Goal: Transaction & Acquisition: Book appointment/travel/reservation

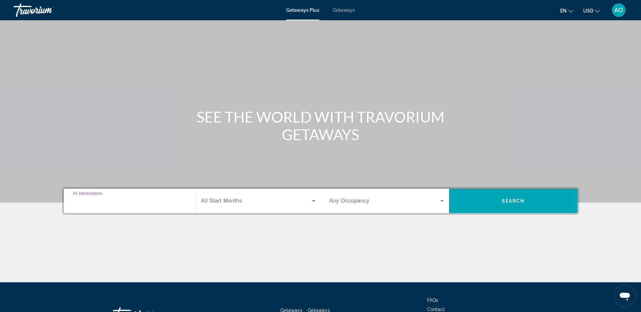
click at [124, 203] on input "Destination All Destinations" at bounding box center [130, 201] width 114 height 8
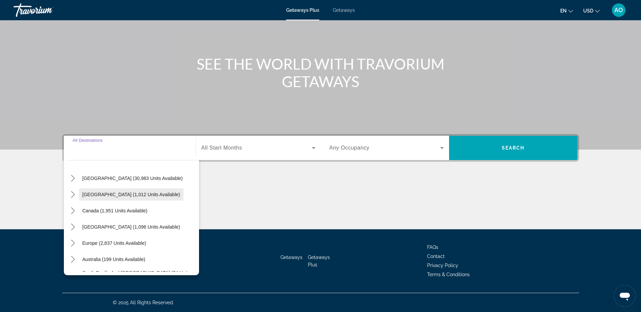
scroll to position [17, 0]
click at [75, 181] on icon "Toggle United States (30,983 units available) submenu" at bounding box center [73, 178] width 7 height 7
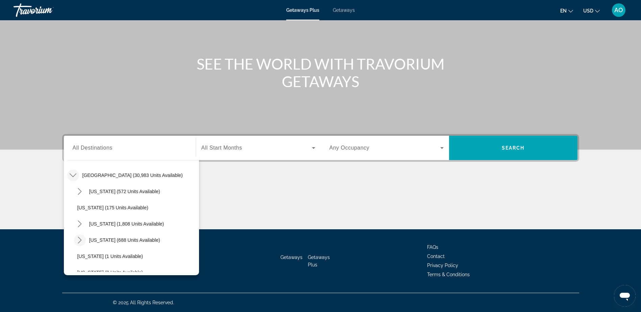
click at [80, 240] on icon "Toggle Colorado (688 units available) submenu" at bounding box center [79, 240] width 7 height 7
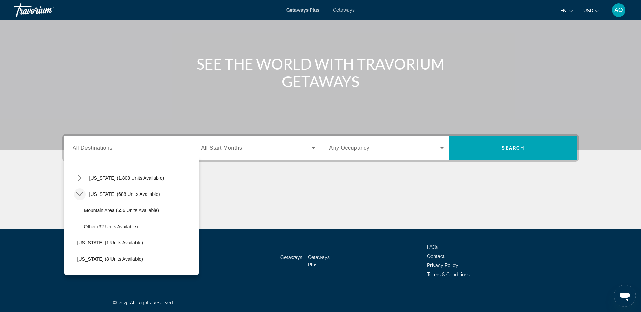
scroll to position [66, 0]
click at [103, 229] on span "Other (32 units available)" at bounding box center [111, 226] width 54 height 5
type input "**********"
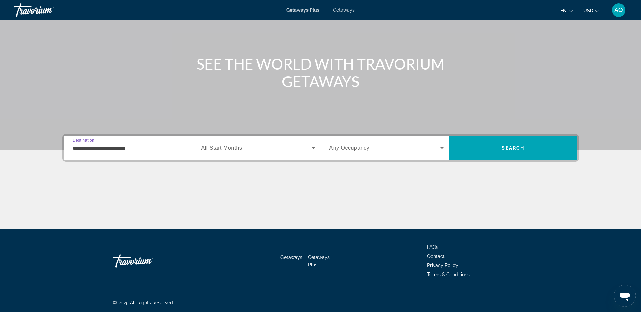
click at [220, 139] on div "Search widget" at bounding box center [258, 148] width 114 height 19
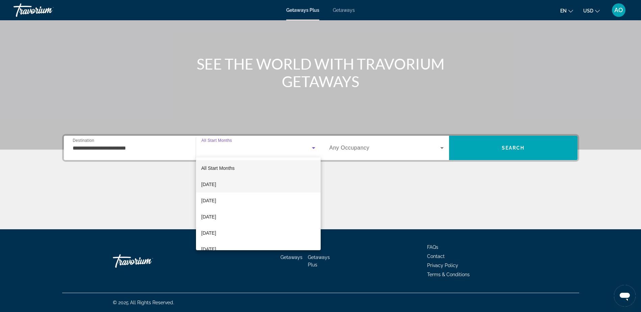
click at [211, 185] on span "[DATE]" at bounding box center [208, 185] width 15 height 8
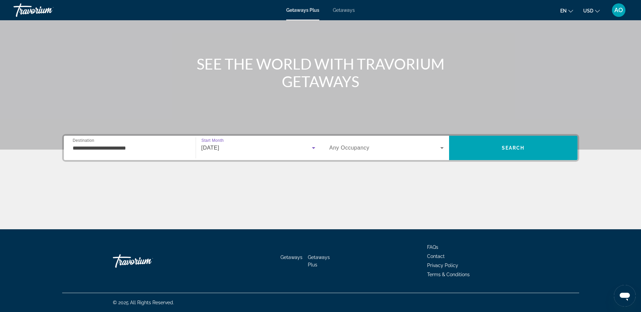
click at [361, 152] on div "Search widget" at bounding box center [387, 148] width 114 height 19
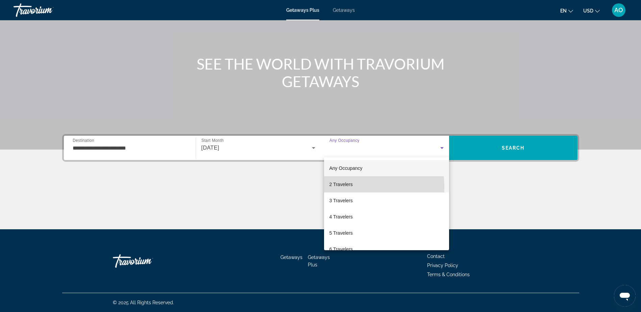
click at [346, 187] on span "2 Travelers" at bounding box center [341, 185] width 23 height 8
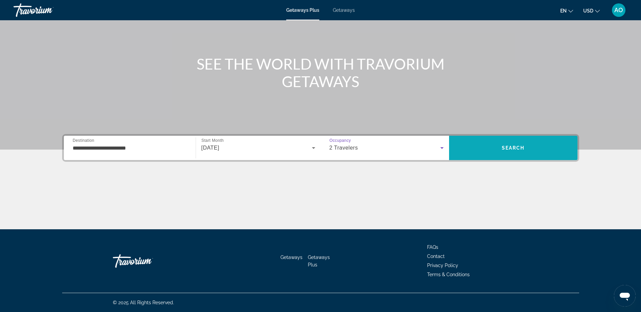
click at [476, 149] on span "Search" at bounding box center [513, 148] width 128 height 16
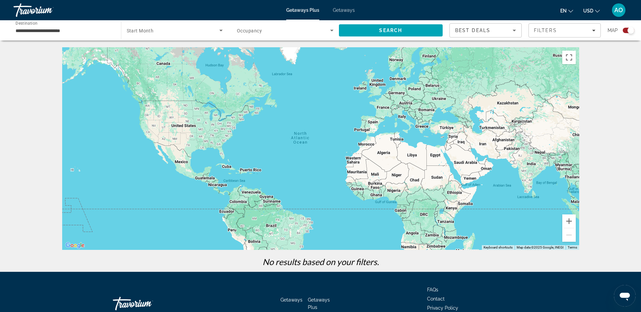
click at [64, 36] on div "**********" at bounding box center [64, 30] width 97 height 19
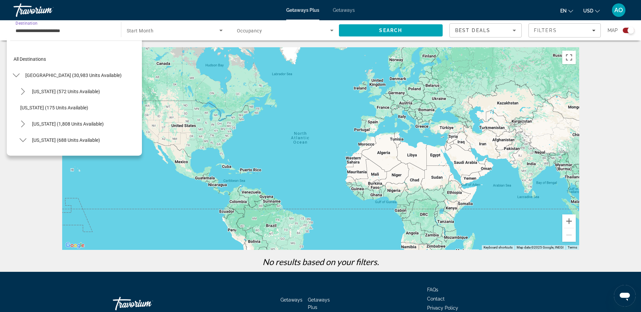
scroll to position [73, 0]
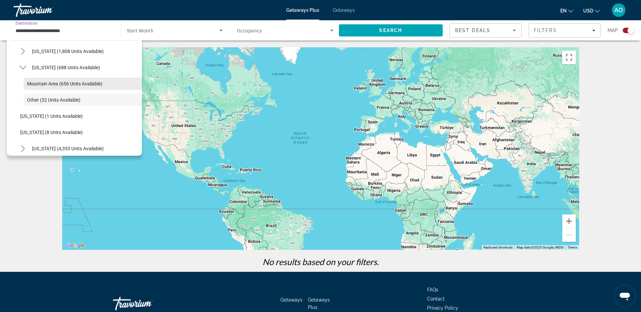
click at [33, 82] on span "Mountain Area (656 units available)" at bounding box center [64, 83] width 75 height 5
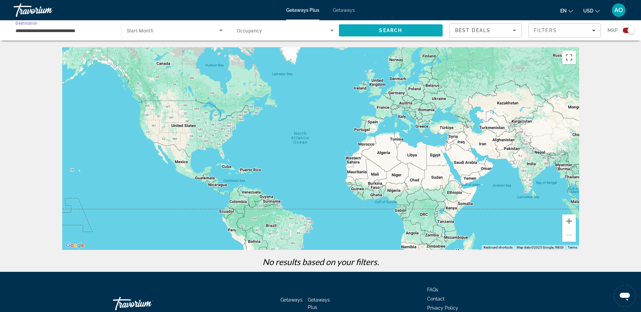
click at [360, 28] on span "Search" at bounding box center [391, 30] width 104 height 16
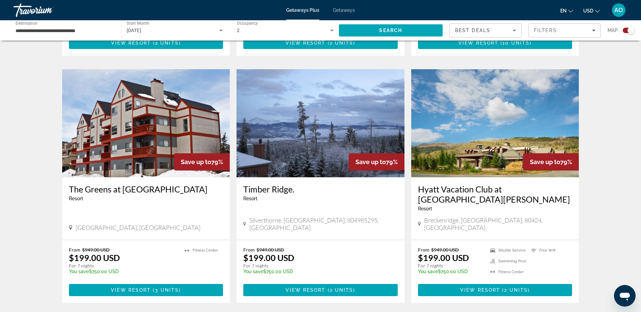
scroll to position [962, 0]
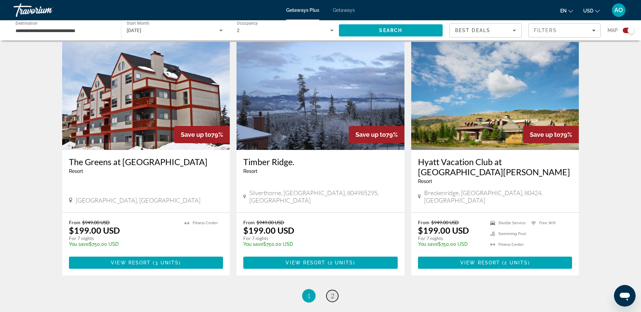
click at [336, 290] on link "page 2" at bounding box center [333, 296] width 12 height 12
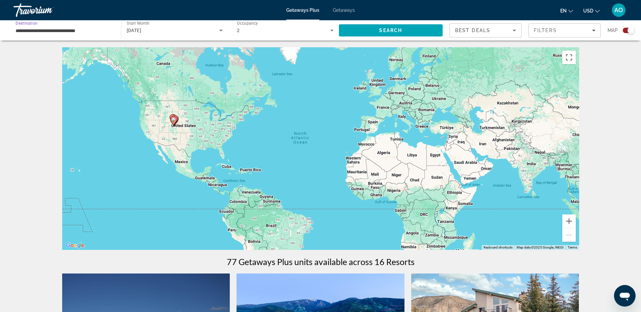
click at [53, 33] on input "**********" at bounding box center [64, 31] width 97 height 8
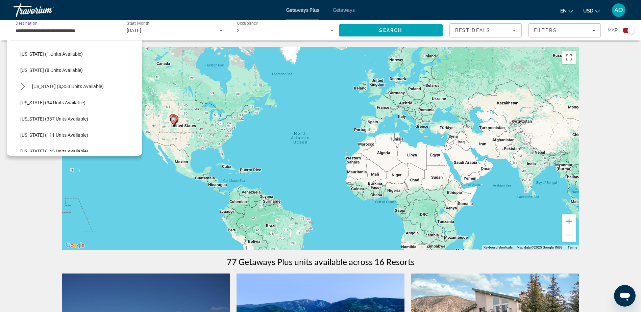
scroll to position [135, 0]
click at [25, 90] on mat-icon "Toggle Florida (4,353 units available) submenu" at bounding box center [23, 86] width 12 height 12
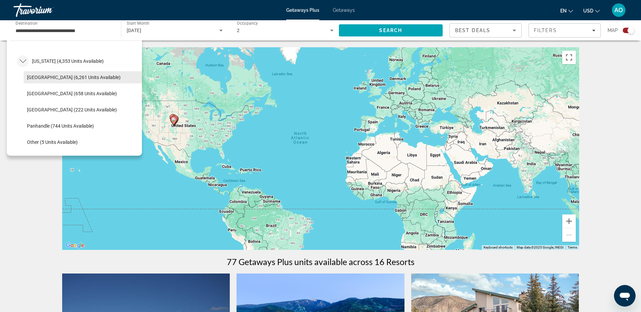
scroll to position [161, 0]
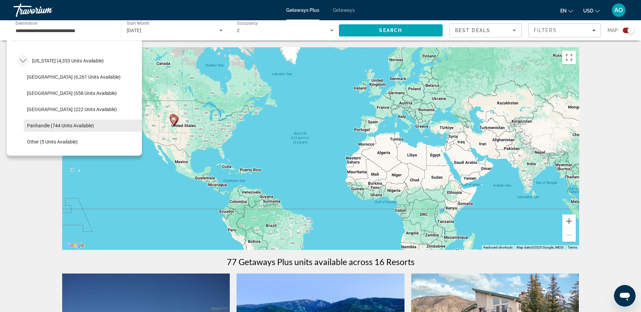
click at [48, 124] on span "Panhandle (744 units available)" at bounding box center [60, 125] width 67 height 5
type input "**********"
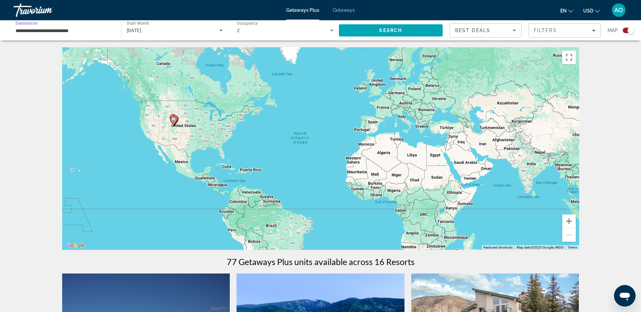
click at [150, 34] on div "[DATE]" at bounding box center [173, 30] width 93 height 8
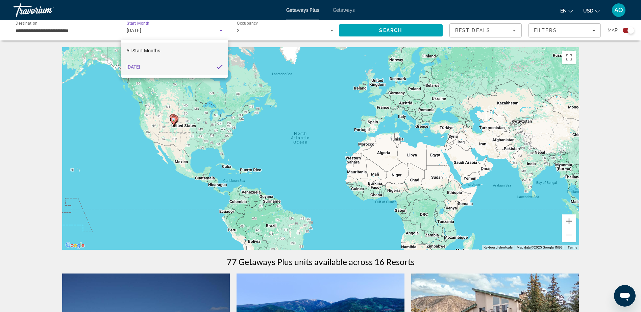
click at [163, 45] on mat-option "All Start Months" at bounding box center [174, 51] width 107 height 16
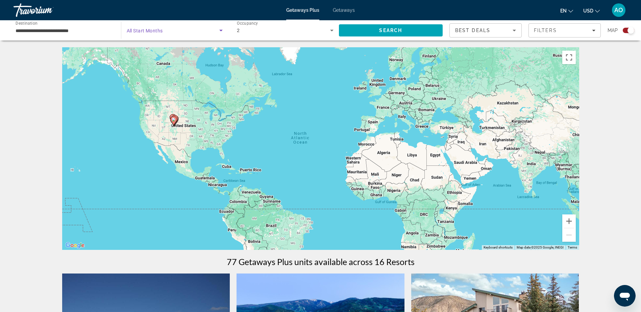
click at [172, 34] on span "Search widget" at bounding box center [173, 30] width 93 height 8
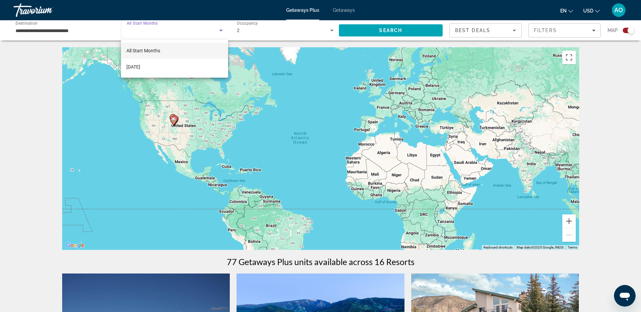
click at [193, 29] on div at bounding box center [320, 156] width 641 height 312
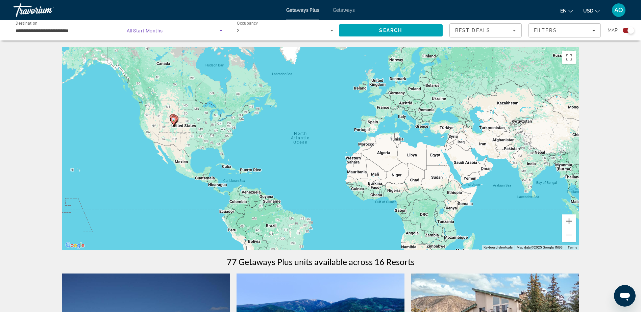
click at [186, 31] on span "Search widget" at bounding box center [173, 30] width 93 height 8
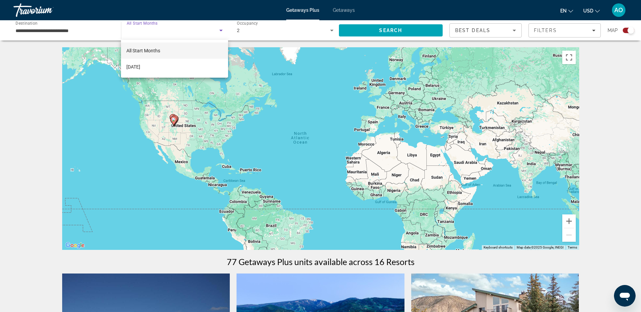
click at [186, 31] on div at bounding box center [320, 156] width 641 height 312
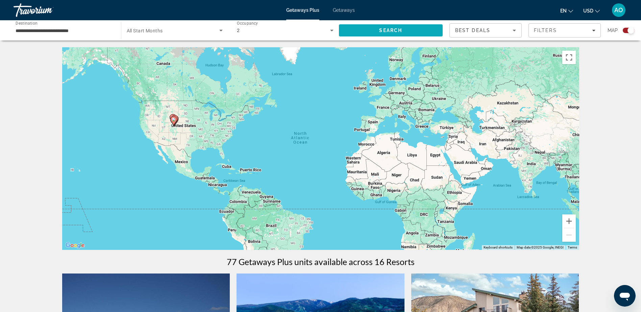
click at [390, 33] on span "Search" at bounding box center [391, 30] width 104 height 16
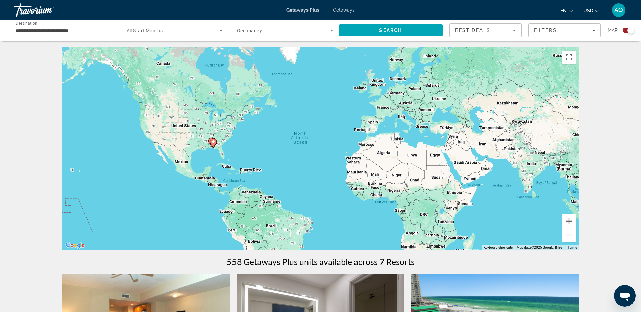
click at [178, 24] on div "Search widget" at bounding box center [175, 30] width 96 height 19
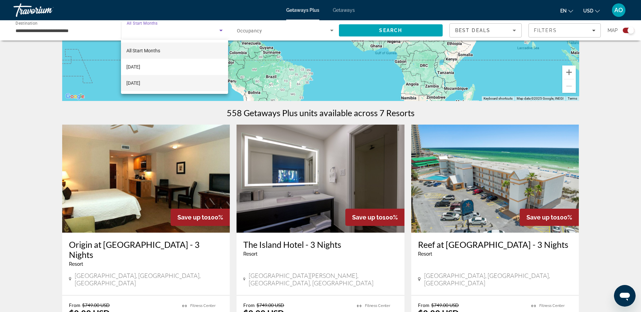
scroll to position [148, 0]
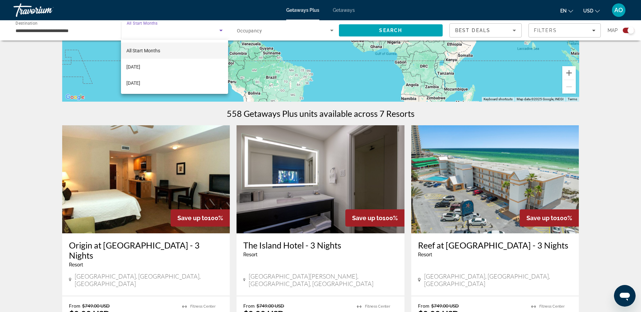
click at [29, 118] on div at bounding box center [320, 156] width 641 height 312
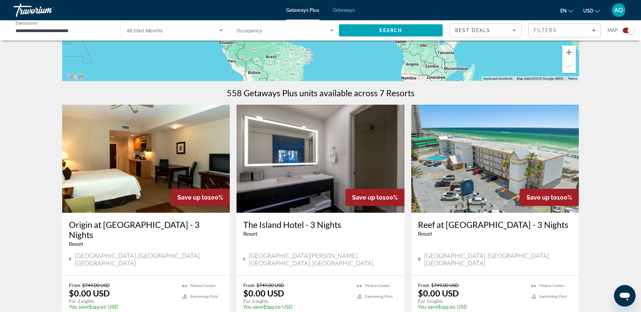
scroll to position [196, 0]
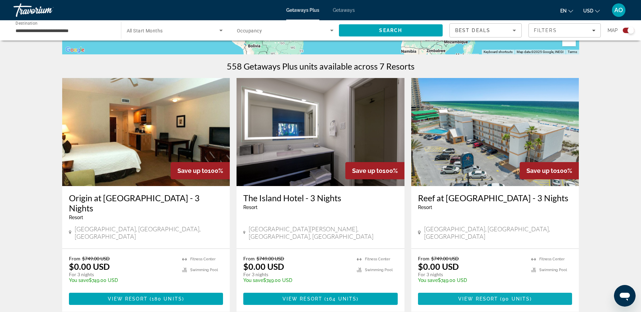
click at [469, 294] on span "Main content" at bounding box center [495, 299] width 154 height 16
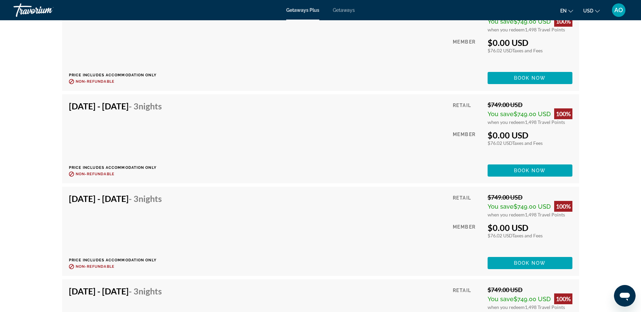
scroll to position [2248, 0]
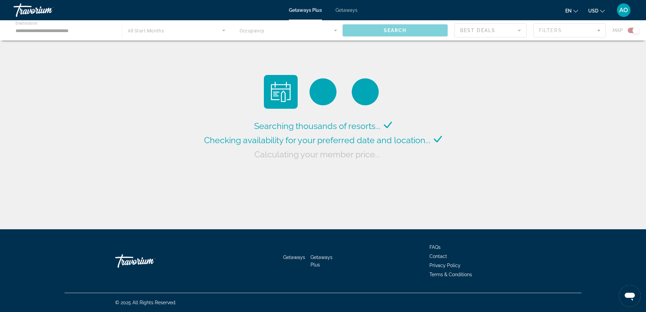
click at [69, 31] on div "Main content" at bounding box center [323, 30] width 646 height 20
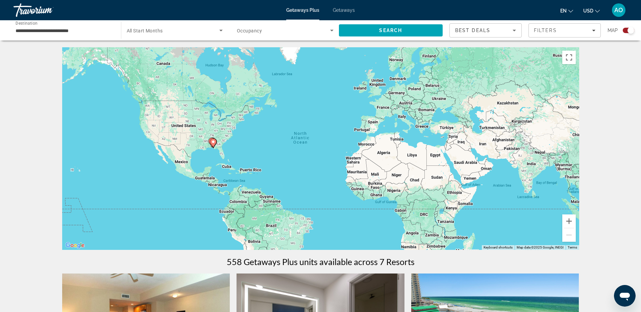
click at [145, 33] on span "All Start Months" at bounding box center [145, 30] width 36 height 5
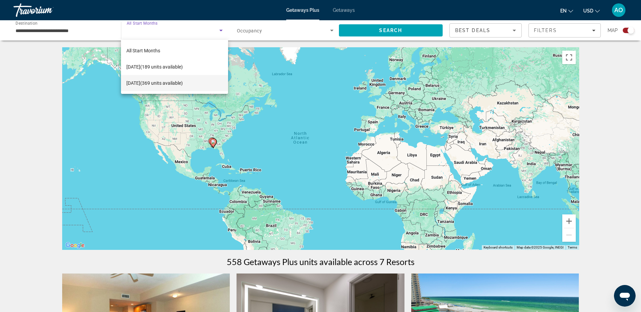
click at [339, 10] on div at bounding box center [320, 156] width 641 height 312
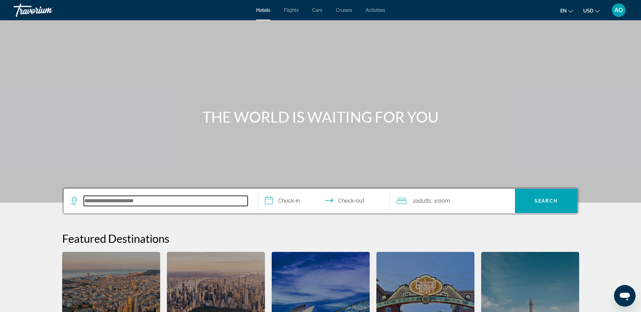
click at [113, 204] on input "Search hotel destination" at bounding box center [166, 201] width 164 height 10
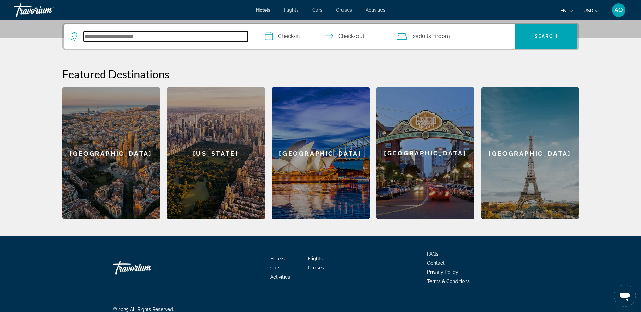
scroll to position [165, 0]
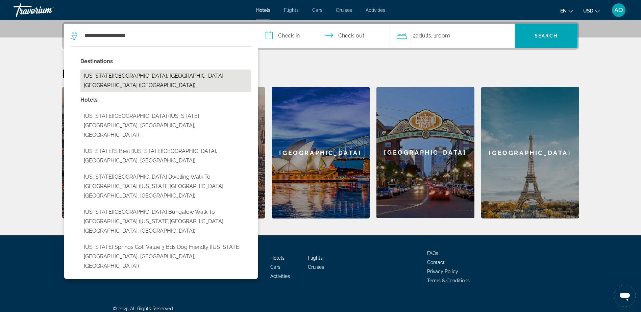
click at [127, 72] on button "Colorado Springs, CO, United States (COS)" at bounding box center [165, 81] width 171 height 22
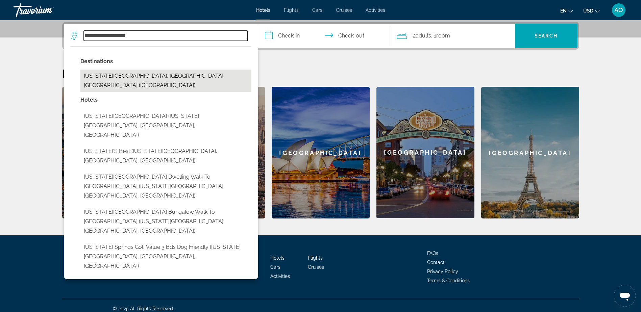
type input "**********"
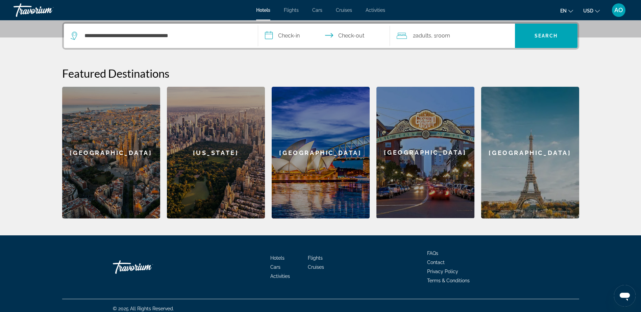
click at [289, 37] on input "**********" at bounding box center [325, 37] width 135 height 26
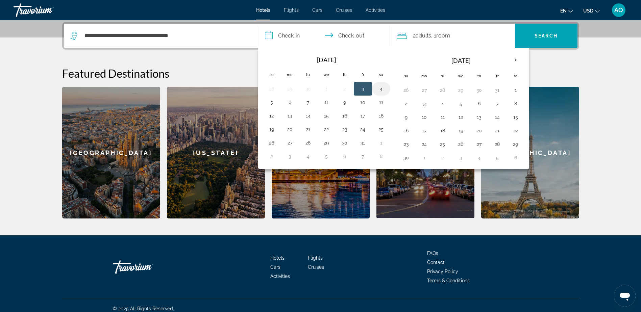
click at [385, 87] on button "4" at bounding box center [381, 88] width 11 height 9
click at [268, 101] on button "5" at bounding box center [271, 102] width 11 height 9
type input "**********"
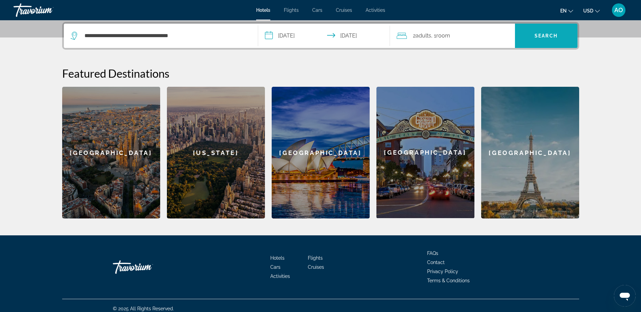
click at [538, 38] on span "Search" at bounding box center [546, 35] width 23 height 5
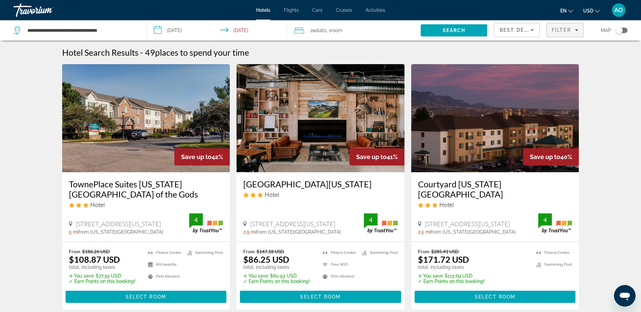
click at [557, 28] on span "Filter" at bounding box center [561, 29] width 19 height 5
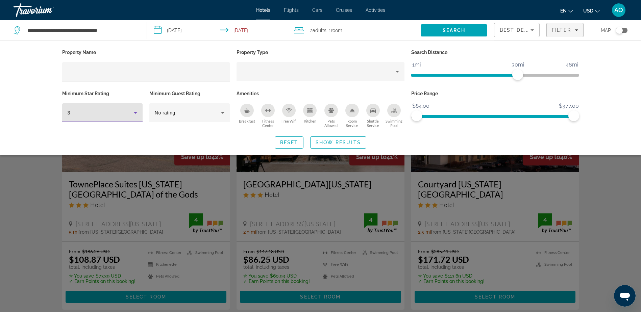
click at [123, 116] on div "3" at bounding box center [101, 113] width 66 height 8
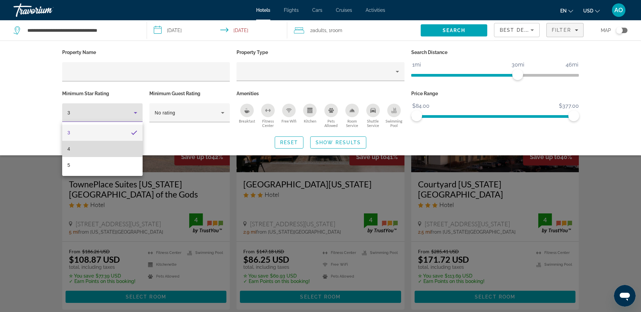
click at [105, 148] on mat-option "4" at bounding box center [102, 149] width 80 height 16
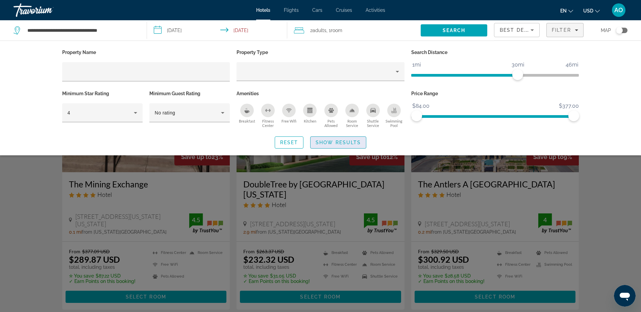
click at [335, 147] on span "Search widget" at bounding box center [338, 143] width 55 height 16
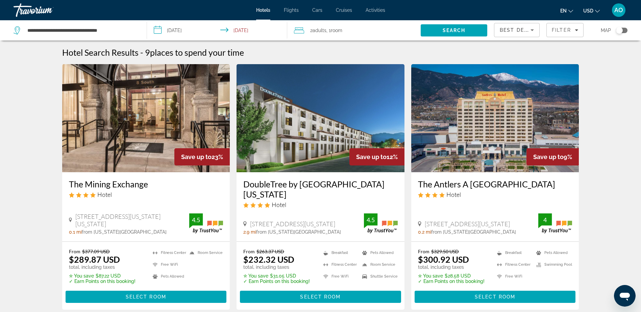
click at [347, 34] on div "2 Adult Adults , 1 Room rooms" at bounding box center [357, 30] width 127 height 9
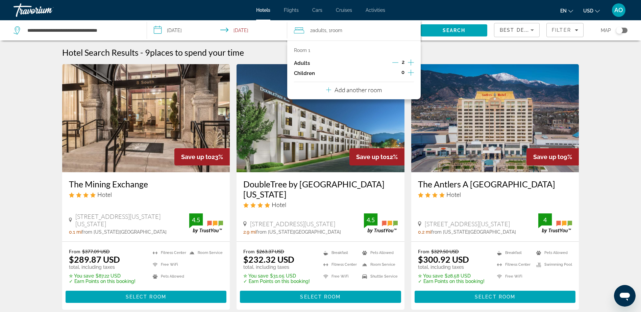
click at [411, 63] on icon "Increment adults" at bounding box center [411, 62] width 6 height 6
click at [440, 39] on div "Search" at bounding box center [457, 30] width 73 height 20
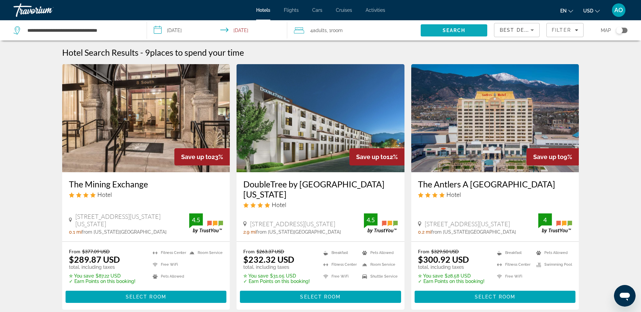
click at [444, 32] on span "Search" at bounding box center [454, 30] width 23 height 5
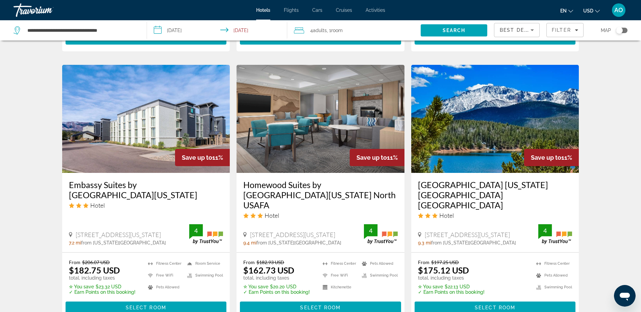
scroll to position [517, 0]
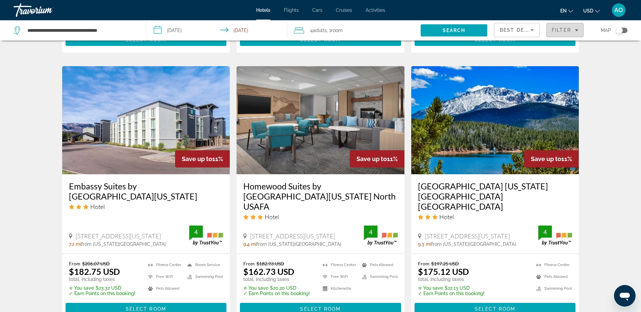
click at [569, 30] on span "Filter" at bounding box center [561, 29] width 19 height 5
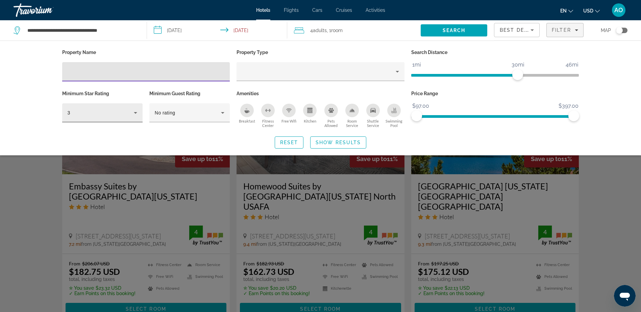
click at [102, 120] on div "3" at bounding box center [103, 112] width 70 height 19
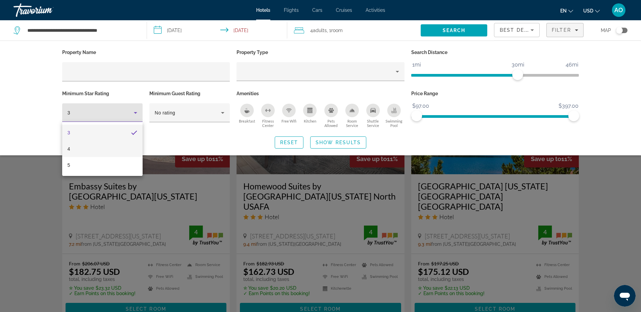
click at [89, 147] on mat-option "4" at bounding box center [102, 149] width 80 height 16
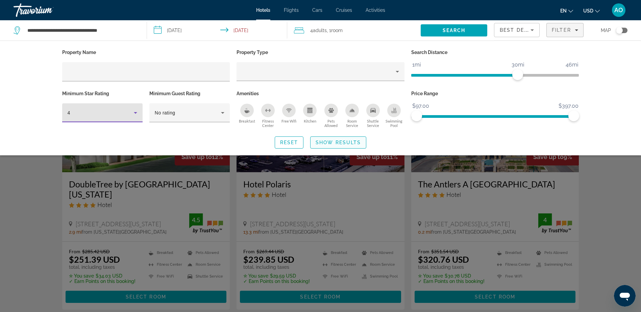
click at [341, 139] on span "Search widget" at bounding box center [338, 143] width 55 height 16
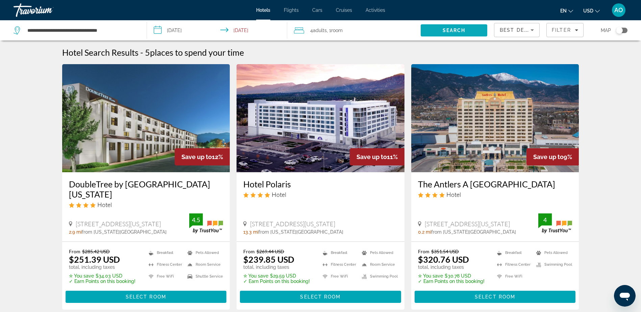
click at [436, 27] on span "Search" at bounding box center [454, 30] width 67 height 16
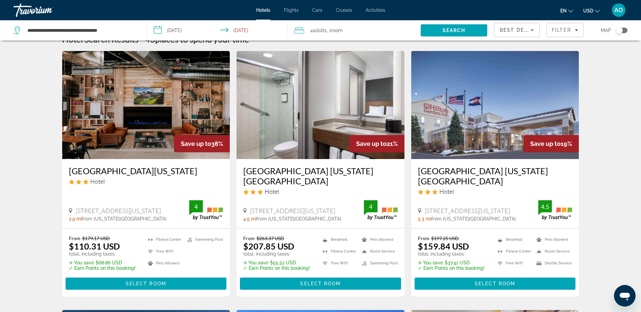
scroll to position [14, 0]
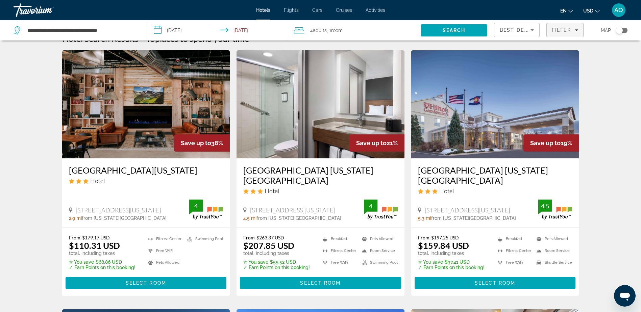
click at [572, 33] on span "Filters" at bounding box center [565, 30] width 37 height 16
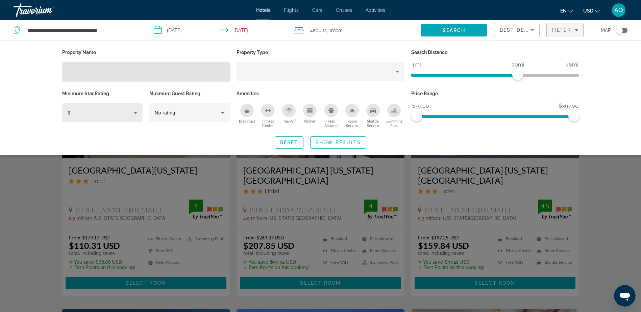
click at [109, 120] on div "3" at bounding box center [103, 112] width 70 height 19
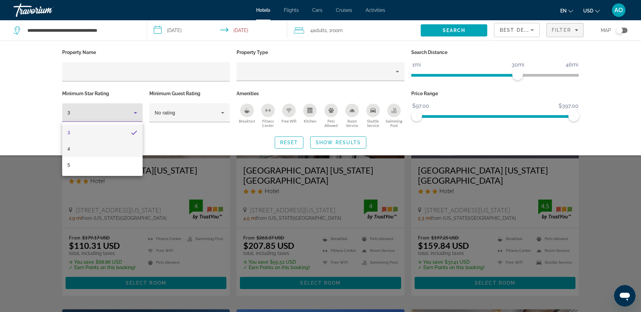
click at [88, 153] on mat-option "4" at bounding box center [102, 149] width 80 height 16
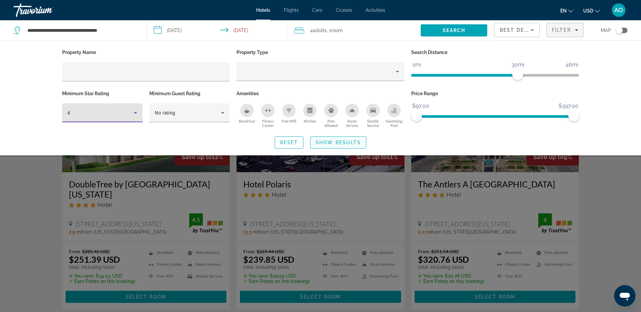
click at [337, 143] on span "Show Results" at bounding box center [338, 142] width 45 height 5
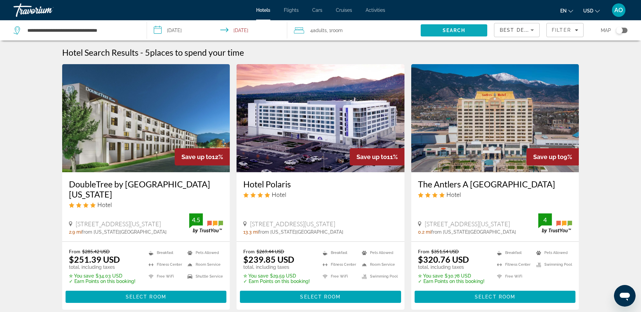
click at [446, 30] on span "Search" at bounding box center [454, 30] width 23 height 5
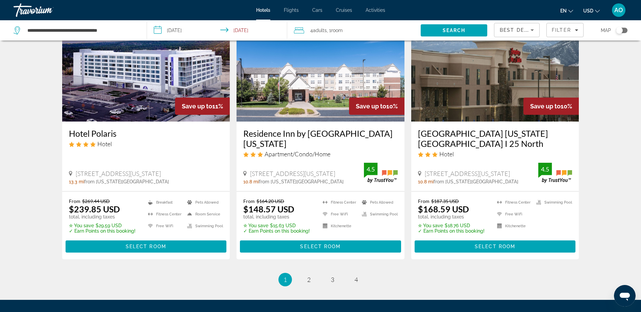
scroll to position [839, 0]
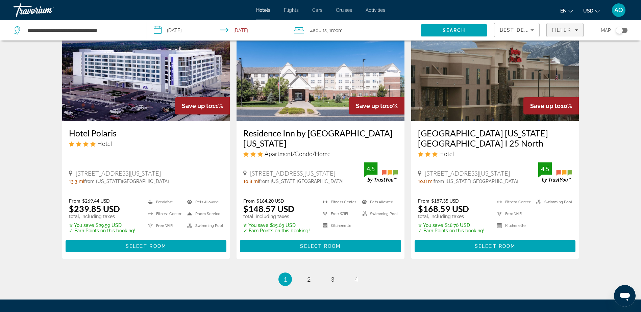
drag, startPoint x: 247, startPoint y: 170, endPoint x: 564, endPoint y: 24, distance: 348.8
click at [564, 24] on span "Filters" at bounding box center [565, 30] width 37 height 16
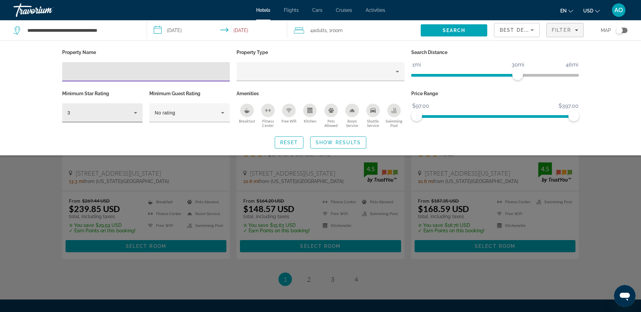
click at [128, 118] on div "3" at bounding box center [103, 112] width 70 height 19
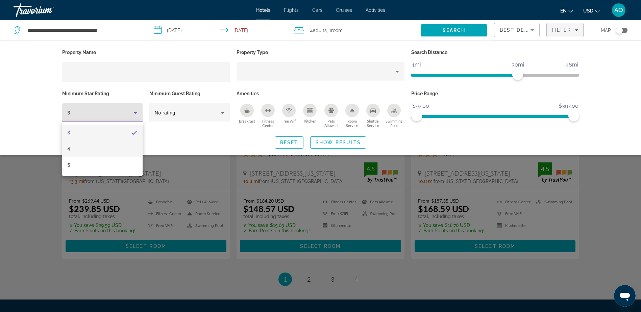
click at [91, 153] on mat-option "4" at bounding box center [102, 149] width 80 height 16
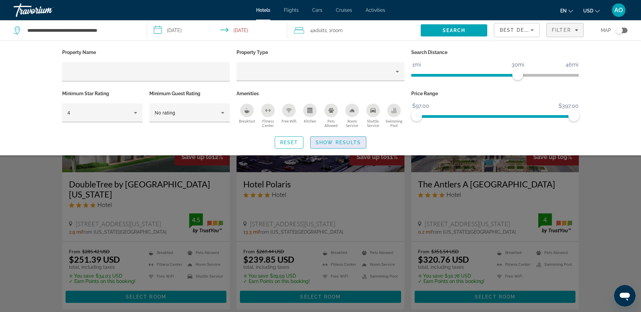
click at [341, 141] on span "Show Results" at bounding box center [338, 142] width 45 height 5
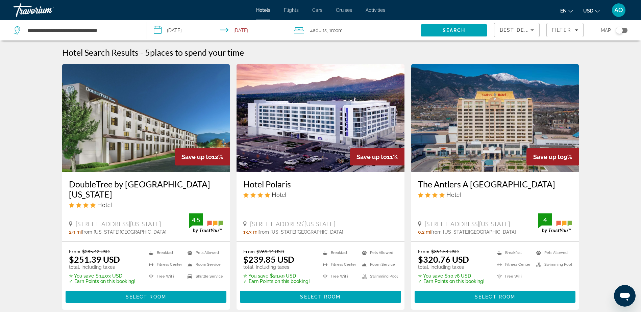
click at [315, 32] on span "Adults" at bounding box center [320, 30] width 14 height 5
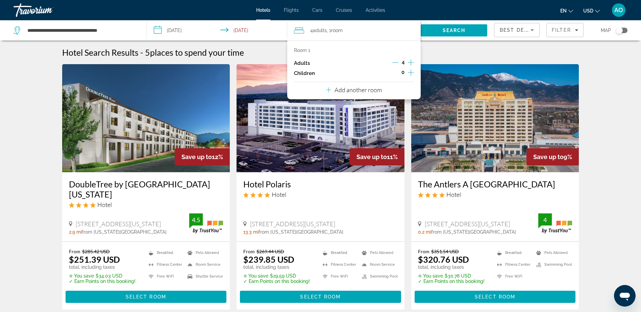
click at [394, 65] on icon "Decrement adults" at bounding box center [395, 62] width 6 height 6
click at [395, 64] on icon "Decrement adults" at bounding box center [395, 62] width 6 height 6
click at [457, 34] on span "Search" at bounding box center [454, 30] width 67 height 16
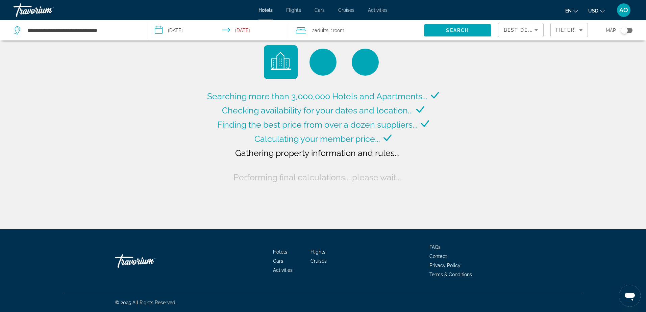
click at [246, 27] on input "**********" at bounding box center [220, 31] width 144 height 22
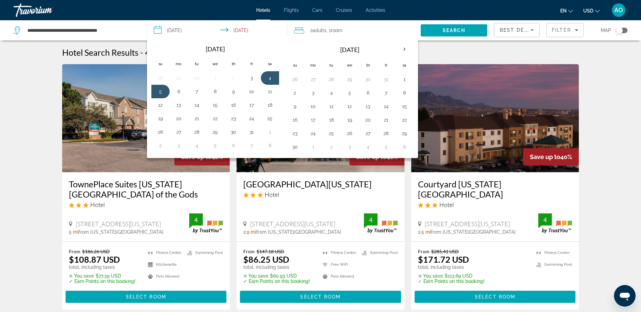
click at [75, 98] on img "Main content" at bounding box center [146, 118] width 168 height 108
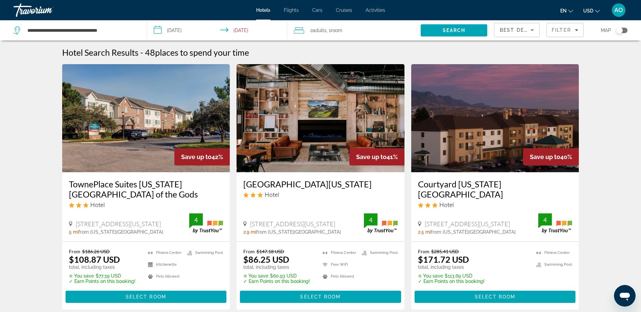
click at [328, 117] on img "Main content" at bounding box center [321, 118] width 168 height 108
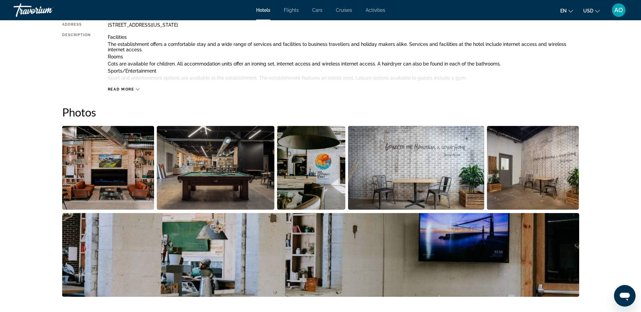
scroll to position [266, 0]
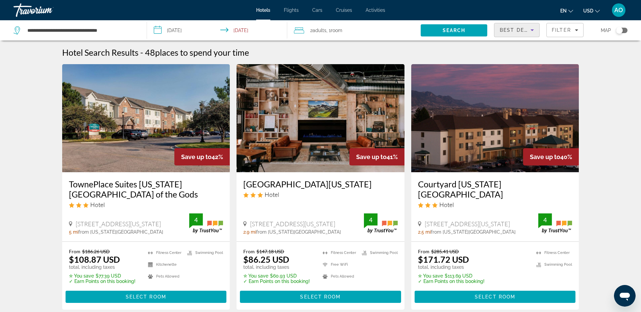
click at [523, 31] on span "Best Deals" at bounding box center [517, 29] width 35 height 5
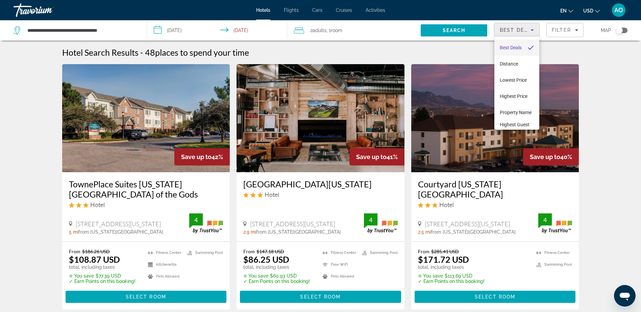
click at [594, 76] on div at bounding box center [320, 156] width 641 height 312
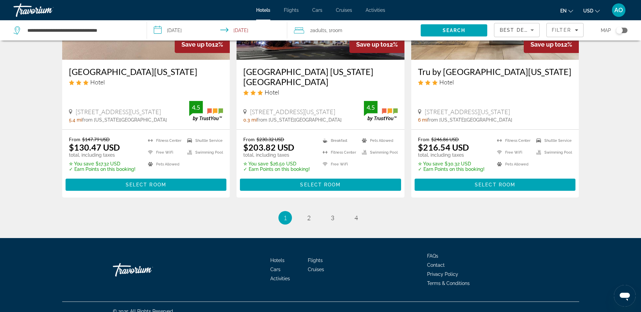
scroll to position [891, 0]
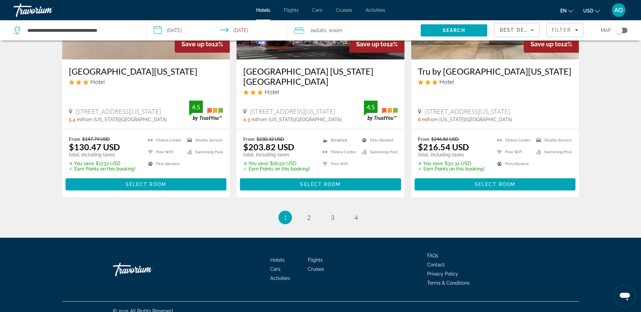
click at [334, 30] on span "Room" at bounding box center [336, 30] width 11 height 5
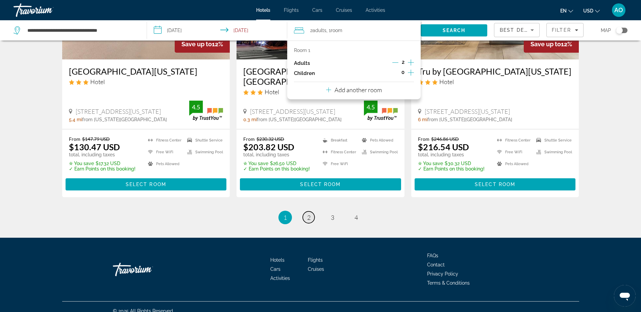
click at [304, 219] on link "page 2" at bounding box center [309, 218] width 12 height 12
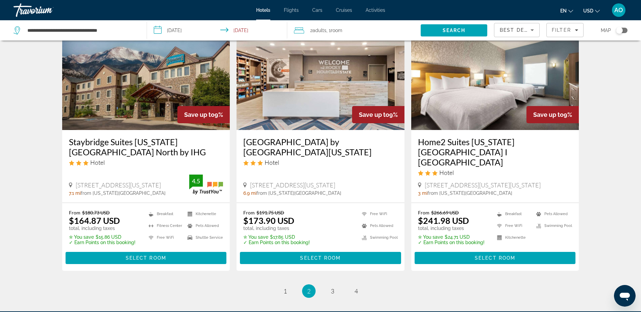
scroll to position [831, 0]
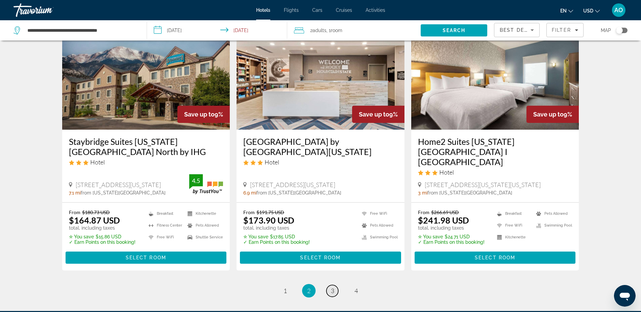
click at [331, 287] on span "3" at bounding box center [332, 290] width 3 height 7
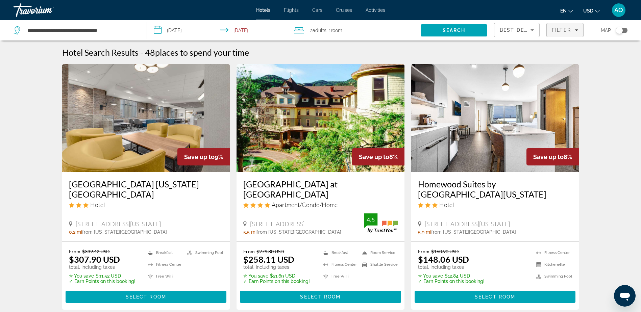
click at [558, 32] on span "Filter" at bounding box center [561, 29] width 19 height 5
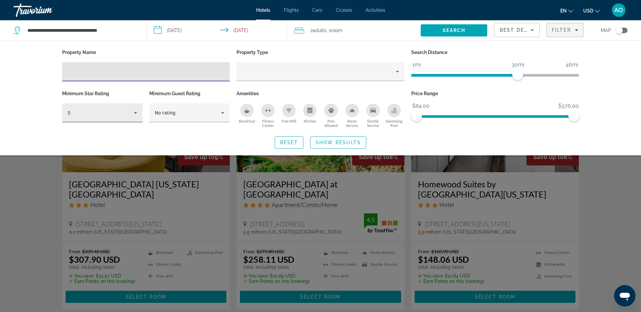
click at [109, 119] on div "3" at bounding box center [103, 112] width 70 height 19
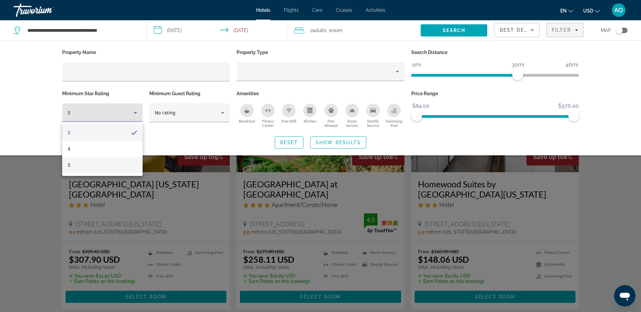
click at [92, 168] on mat-option "5" at bounding box center [102, 165] width 80 height 16
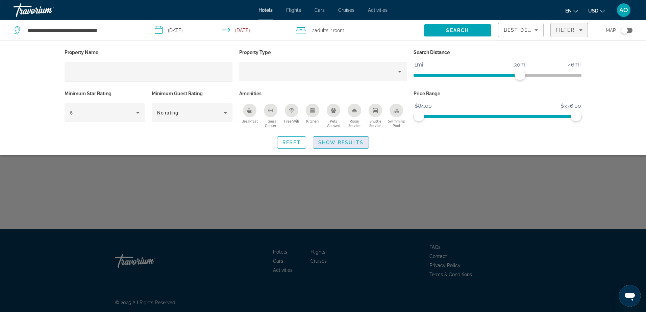
click at [343, 142] on span "Show Results" at bounding box center [340, 142] width 45 height 5
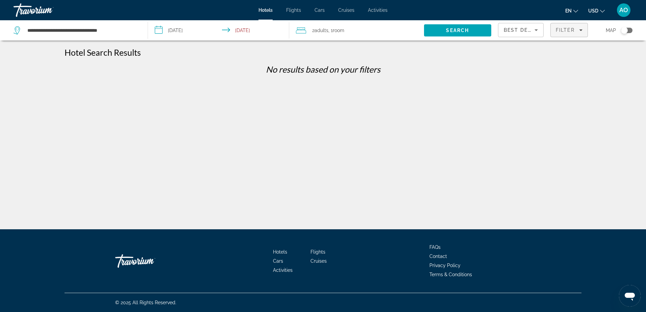
click at [567, 32] on span "Filter" at bounding box center [565, 29] width 19 height 5
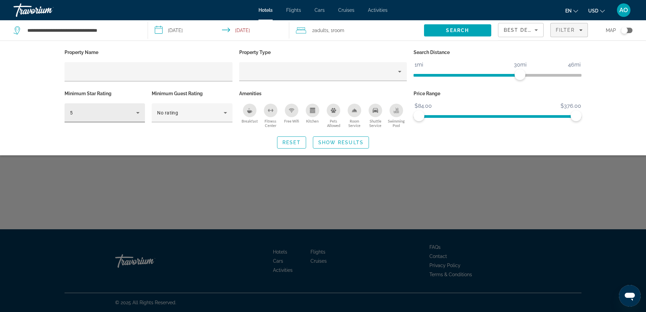
click at [110, 119] on div "5" at bounding box center [105, 112] width 70 height 19
click at [88, 149] on mat-option "4" at bounding box center [105, 149] width 80 height 16
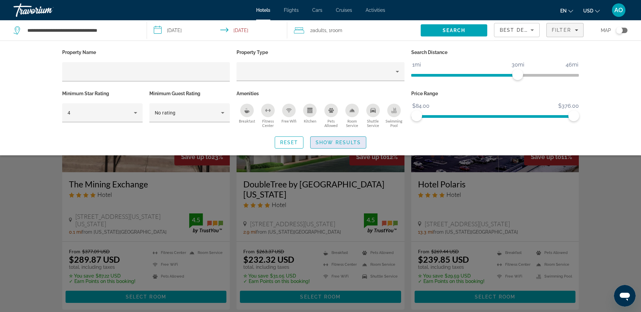
click at [334, 144] on span "Show Results" at bounding box center [338, 142] width 45 height 5
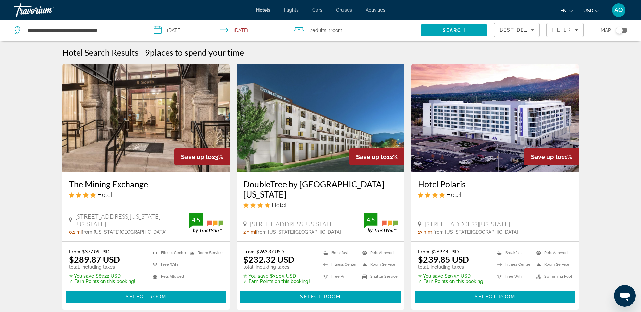
click at [143, 94] on img "Main content" at bounding box center [146, 118] width 168 height 108
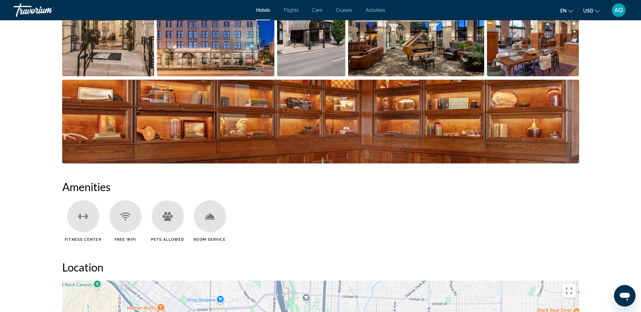
scroll to position [399, 0]
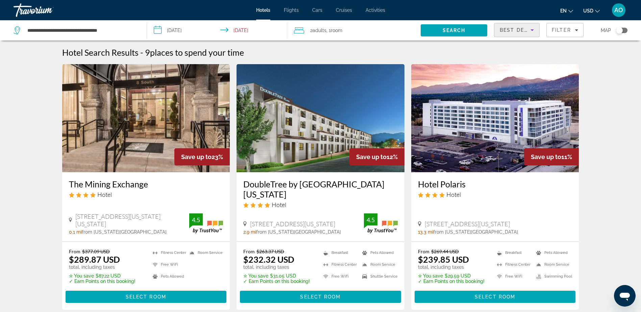
click at [519, 29] on span "Best Deals" at bounding box center [517, 29] width 35 height 5
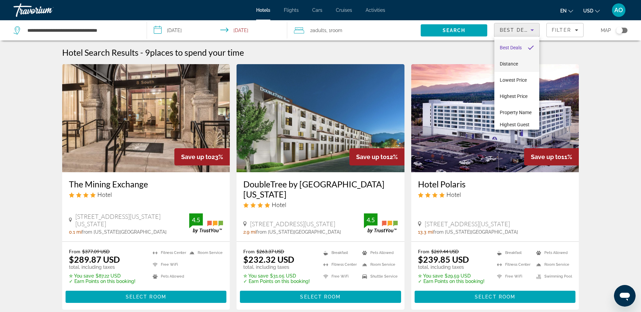
scroll to position [10, 0]
click at [506, 120] on span "Highest Guest Rating" at bounding box center [515, 119] width 30 height 14
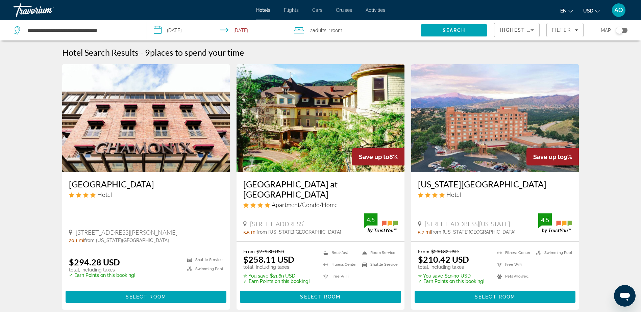
click at [339, 136] on img "Main content" at bounding box center [321, 118] width 168 height 108
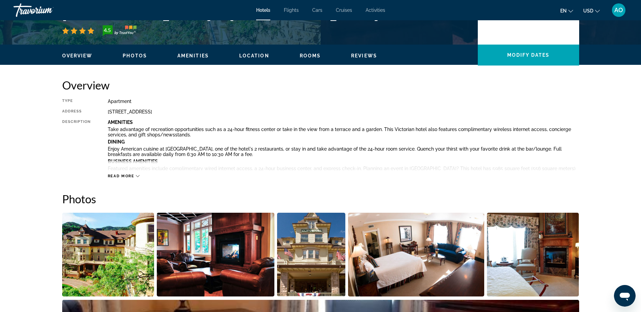
scroll to position [179, 0]
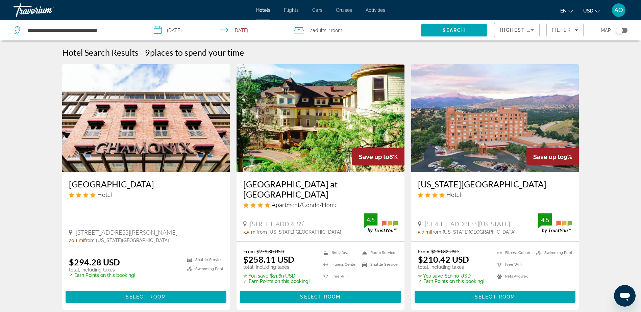
click at [479, 135] on img "Main content" at bounding box center [495, 118] width 168 height 108
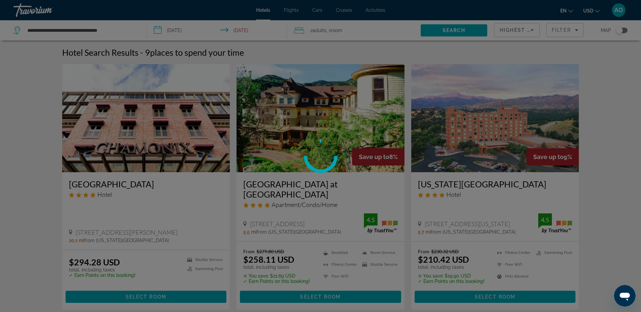
click at [479, 135] on div at bounding box center [320, 156] width 641 height 312
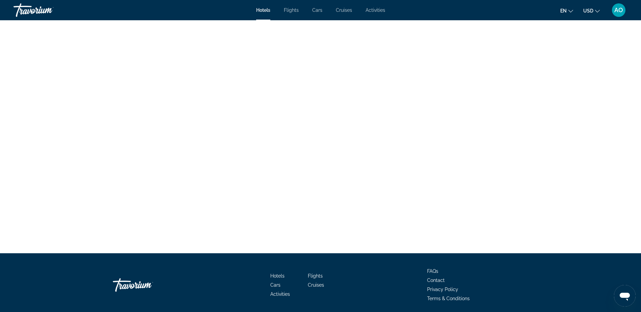
scroll to position [3875, 0]
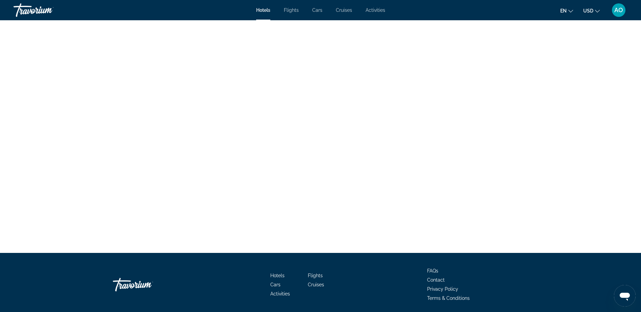
click at [375, 6] on div "Hotels Flights Cars Cruises Activities Hotels Flights Cars Cruises Activities e…" at bounding box center [320, 10] width 641 height 18
click at [374, 8] on span "Activities" at bounding box center [376, 9] width 20 height 5
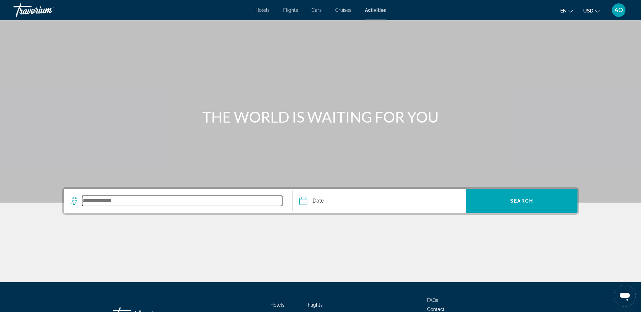
click at [183, 197] on input "Search destination" at bounding box center [182, 201] width 200 height 10
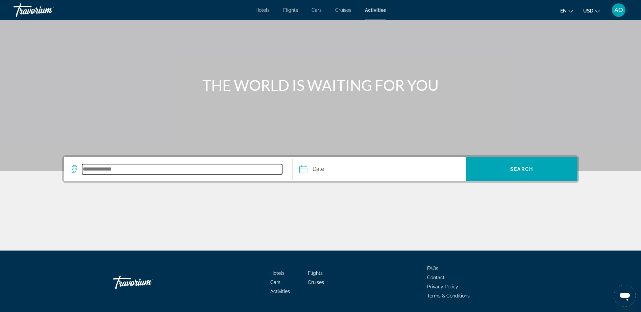
scroll to position [53, 0]
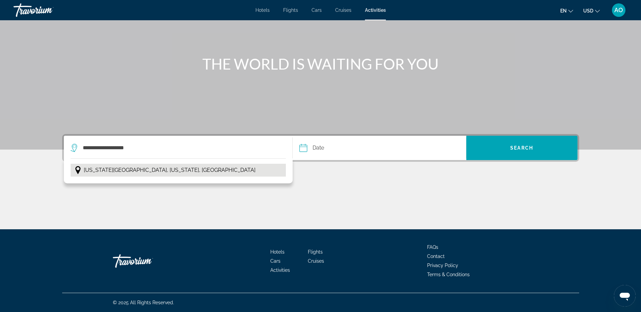
click at [134, 170] on span "Colorado Springs, Colorado, USA" at bounding box center [170, 170] width 172 height 9
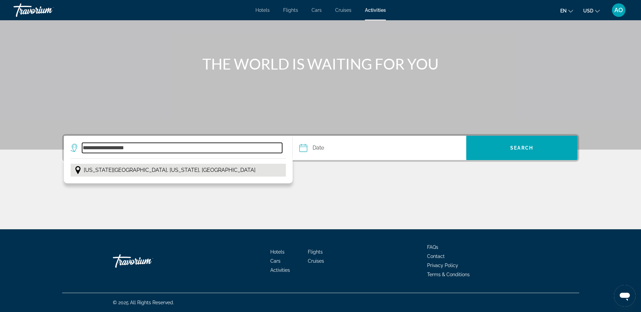
type input "**********"
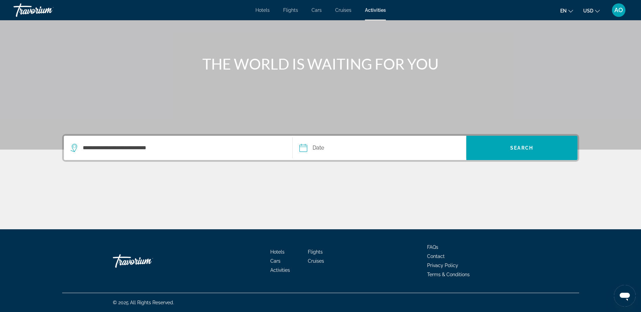
click at [327, 141] on input "Date" at bounding box center [341, 149] width 86 height 26
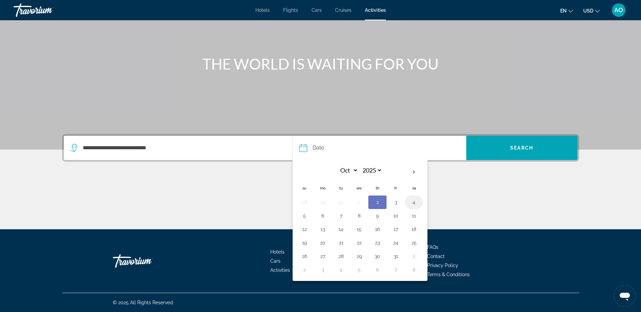
click at [415, 199] on button "4" at bounding box center [414, 202] width 11 height 9
type input "**********"
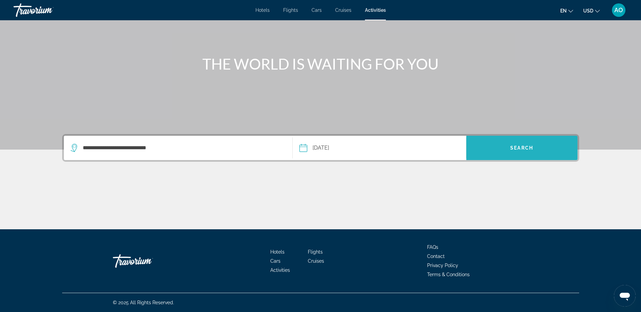
click at [509, 146] on span "Search" at bounding box center [522, 148] width 111 height 16
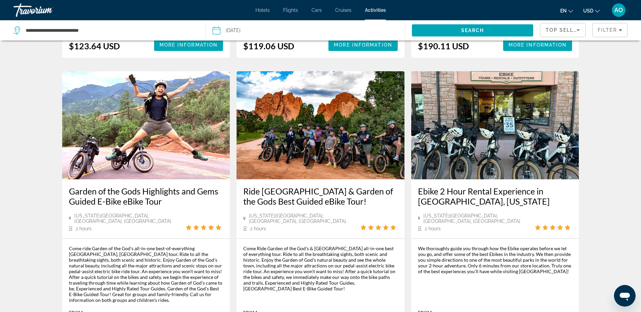
scroll to position [942, 0]
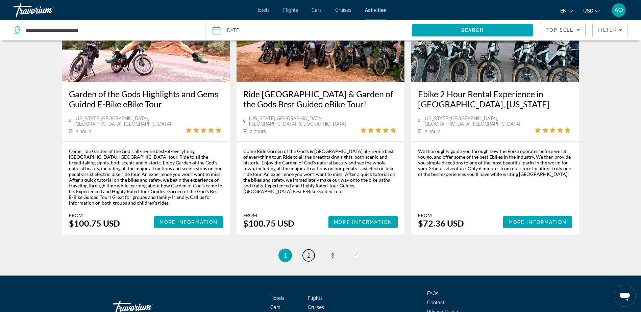
click at [310, 250] on link "page 2" at bounding box center [309, 256] width 12 height 12
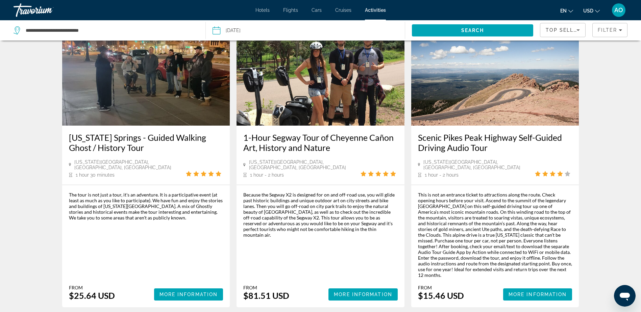
scroll to position [1005, 0]
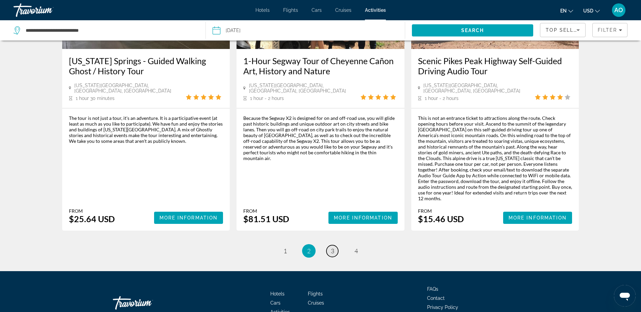
click at [332, 245] on link "page 3" at bounding box center [333, 251] width 12 height 12
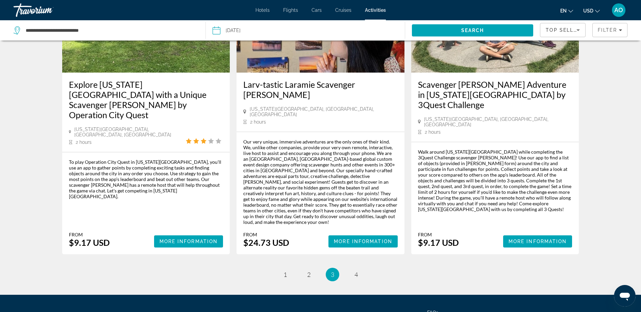
scroll to position [991, 0]
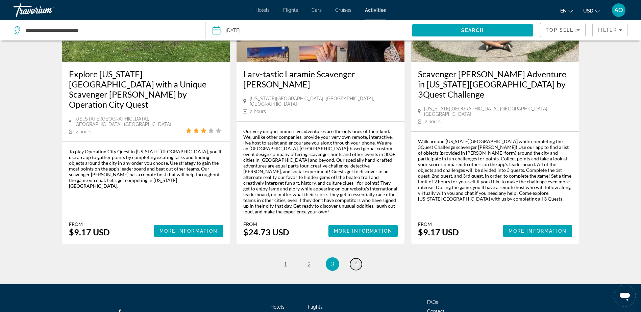
click at [356, 261] on span "4" at bounding box center [356, 264] width 3 height 7
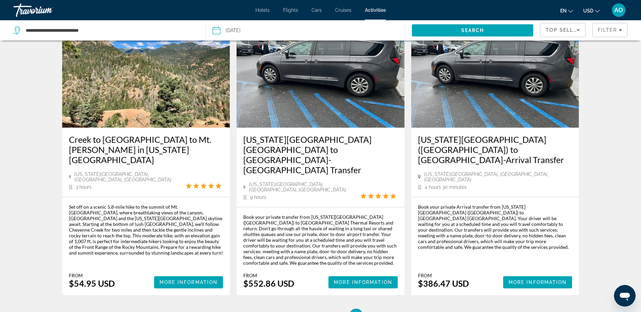
scroll to position [318, 0]
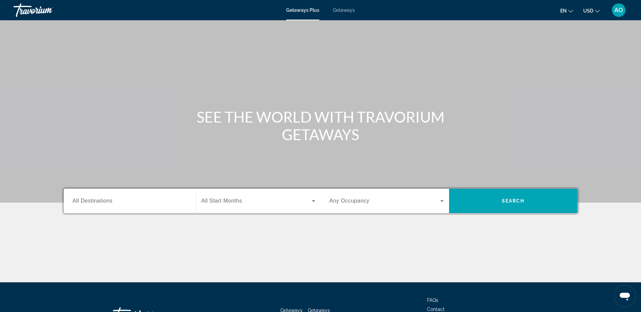
click at [157, 207] on div "Search widget" at bounding box center [130, 201] width 114 height 19
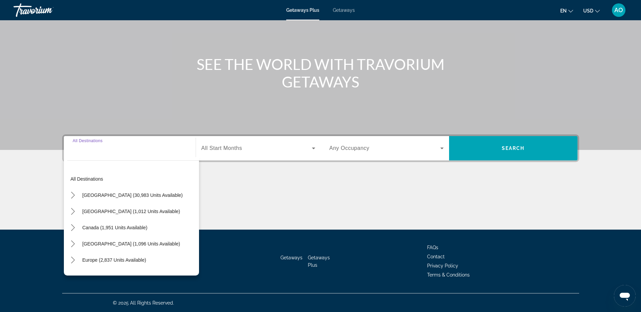
scroll to position [53, 0]
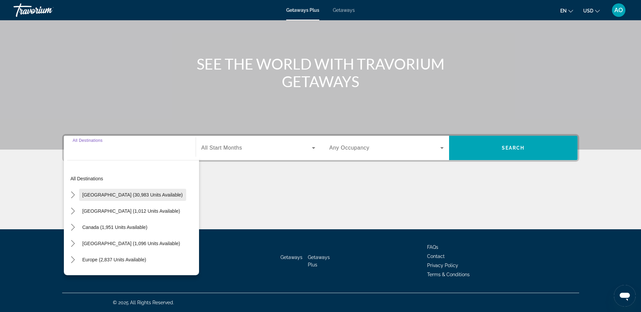
click at [111, 199] on span "Select destination: United States (30,983 units available)" at bounding box center [132, 195] width 107 height 16
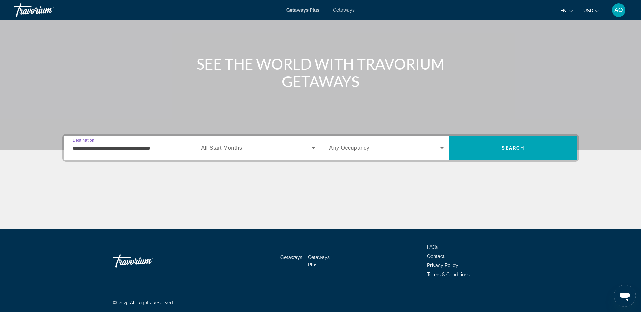
click at [115, 142] on div "**********" at bounding box center [130, 148] width 114 height 19
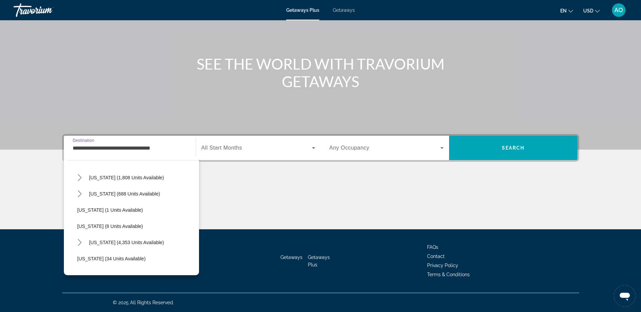
scroll to position [66, 0]
click at [111, 196] on span "[US_STATE] (688 units available)" at bounding box center [124, 193] width 71 height 5
type input "**********"
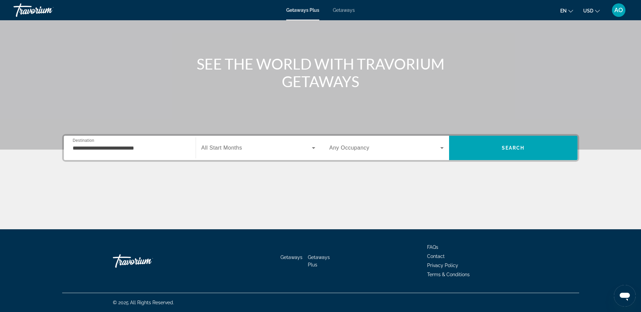
click at [238, 153] on div "Search widget" at bounding box center [258, 148] width 114 height 19
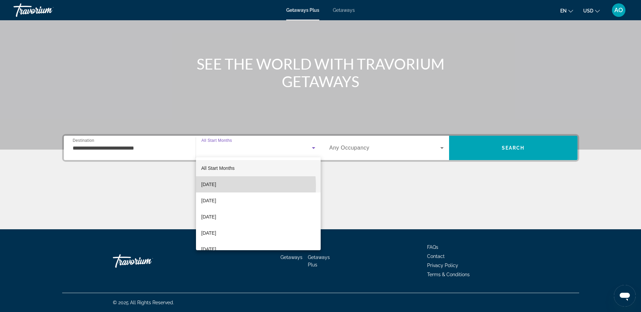
click at [213, 186] on span "[DATE]" at bounding box center [208, 185] width 15 height 8
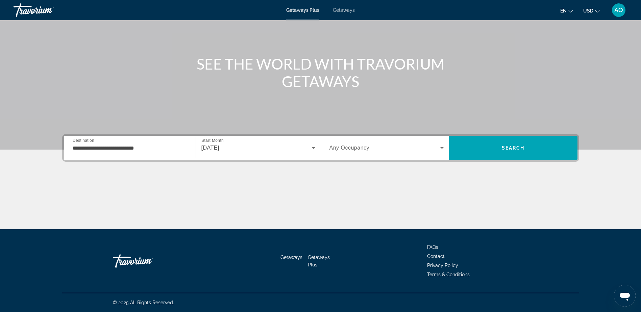
click at [355, 148] on span "Any Occupancy" at bounding box center [350, 148] width 40 height 6
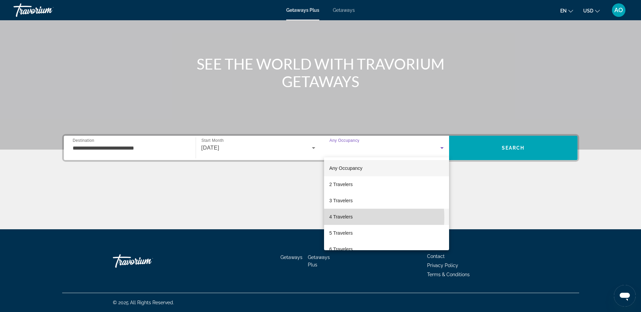
click at [342, 218] on span "4 Travelers" at bounding box center [341, 217] width 23 height 8
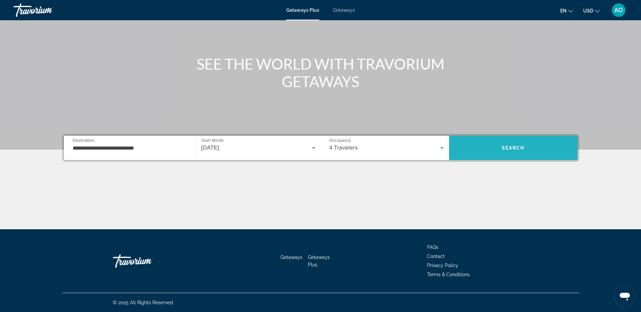
click at [510, 142] on span "Search" at bounding box center [513, 148] width 128 height 16
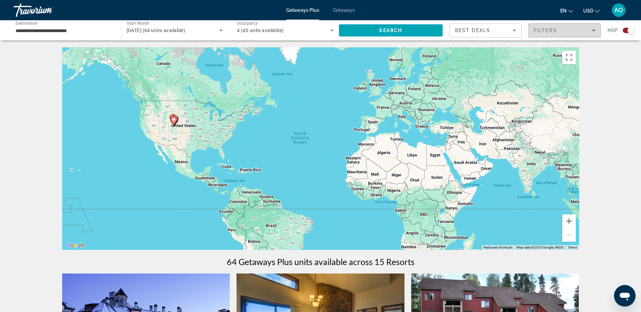
click at [549, 31] on span "Filters" at bounding box center [545, 30] width 23 height 5
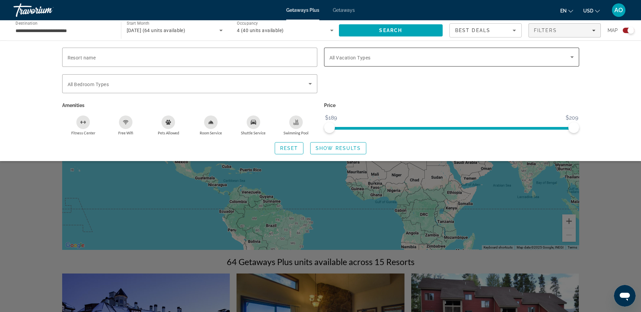
click at [371, 55] on span "All Vacation Types" at bounding box center [350, 57] width 41 height 5
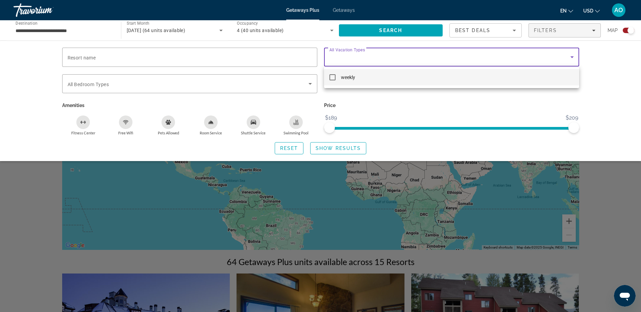
click at [371, 55] on div at bounding box center [320, 156] width 641 height 312
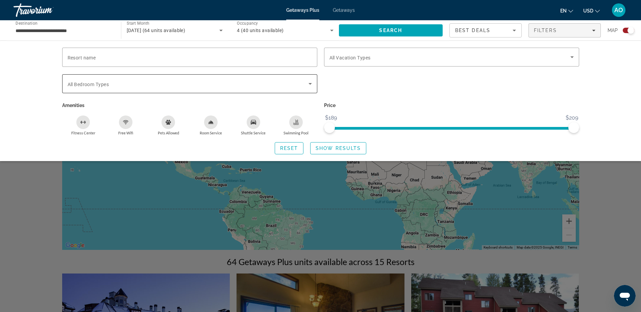
click at [202, 90] on div "Search widget" at bounding box center [190, 83] width 244 height 19
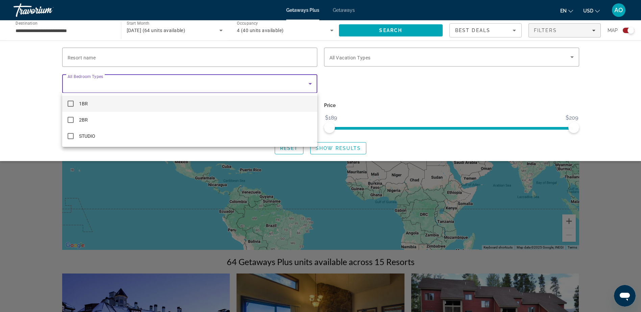
click at [4, 88] on div at bounding box center [320, 156] width 641 height 312
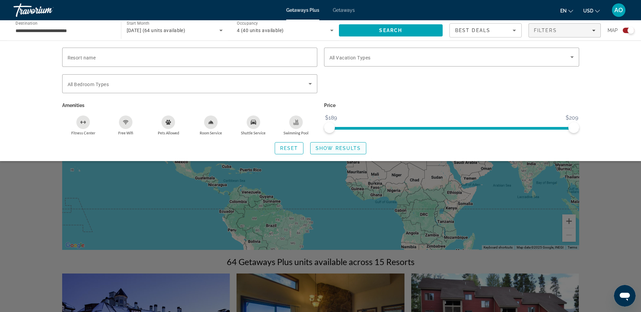
click at [344, 148] on span "Show Results" at bounding box center [338, 148] width 45 height 5
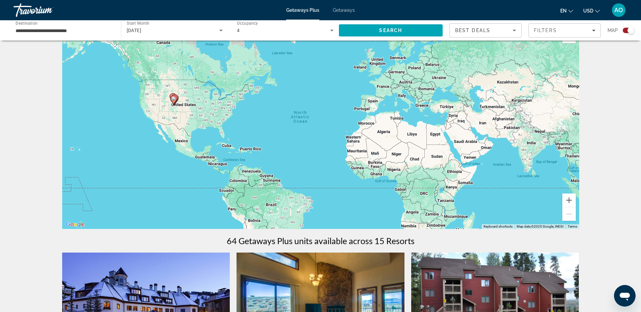
scroll to position [20, 0]
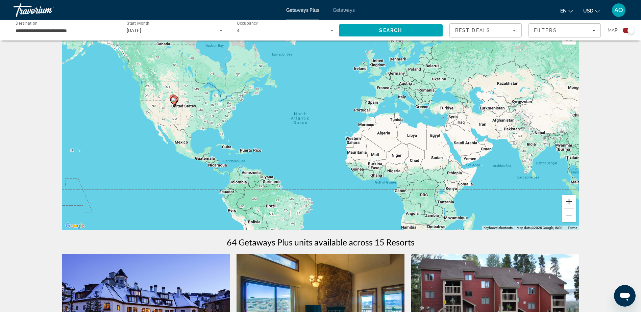
click at [571, 200] on button "Zoom in" at bounding box center [570, 202] width 14 height 14
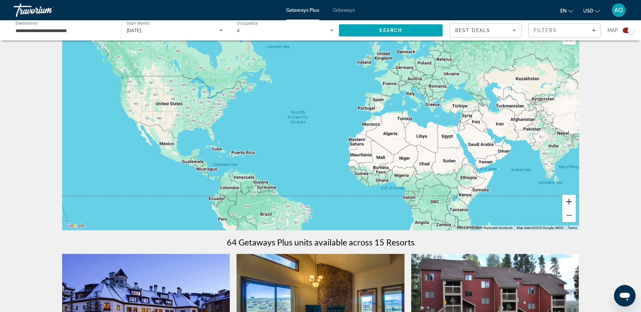
click at [571, 200] on button "Zoom in" at bounding box center [570, 202] width 14 height 14
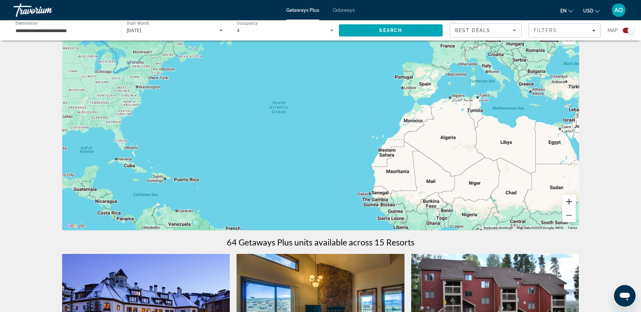
click at [571, 200] on button "Zoom in" at bounding box center [570, 202] width 14 height 14
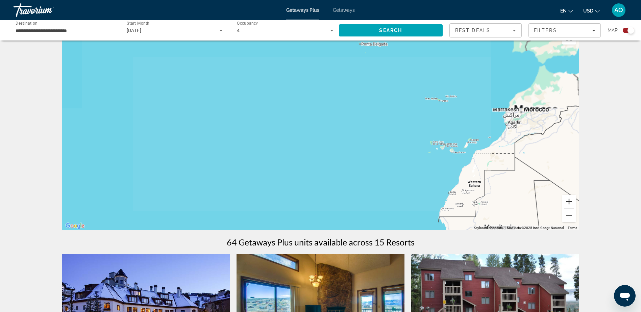
click at [571, 200] on button "Zoom in" at bounding box center [570, 202] width 14 height 14
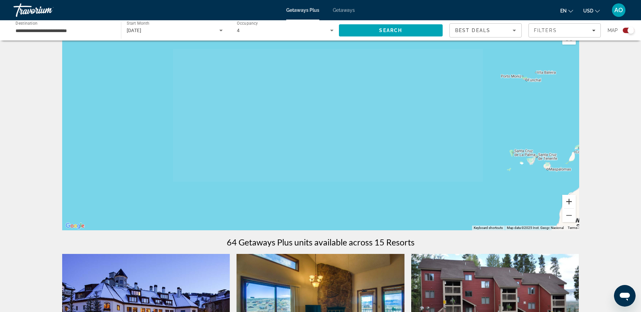
click at [571, 200] on button "Zoom in" at bounding box center [570, 202] width 14 height 14
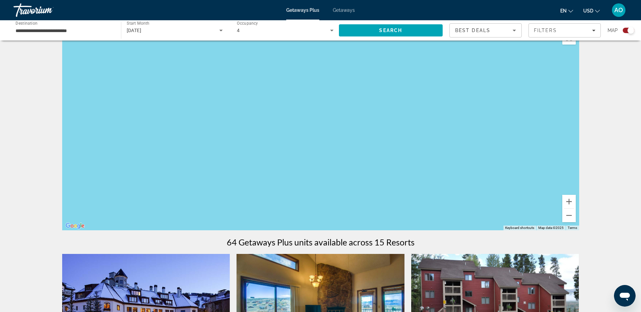
drag, startPoint x: 283, startPoint y: 151, endPoint x: 548, endPoint y: 167, distance: 265.5
click at [548, 167] on div "Main content" at bounding box center [320, 129] width 517 height 203
drag, startPoint x: 261, startPoint y: 127, endPoint x: 476, endPoint y: 207, distance: 229.1
click at [476, 207] on div "Main content" at bounding box center [320, 129] width 517 height 203
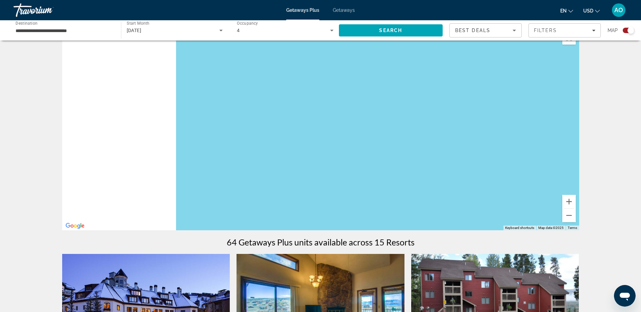
drag, startPoint x: 213, startPoint y: 161, endPoint x: 458, endPoint y: 158, distance: 244.8
click at [458, 158] on div "Main content" at bounding box center [320, 129] width 517 height 203
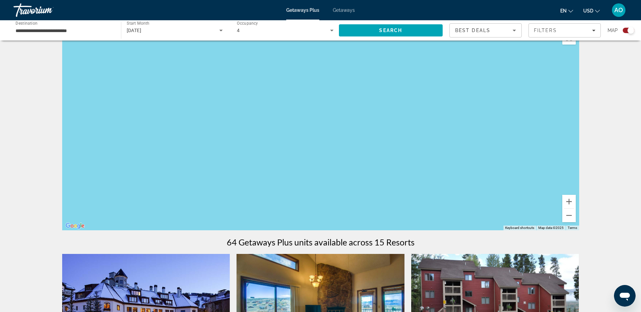
drag, startPoint x: 260, startPoint y: 122, endPoint x: 505, endPoint y: 202, distance: 257.1
click at [505, 202] on div "Main content" at bounding box center [320, 129] width 517 height 203
click at [568, 216] on button "Zoom out" at bounding box center [570, 216] width 14 height 14
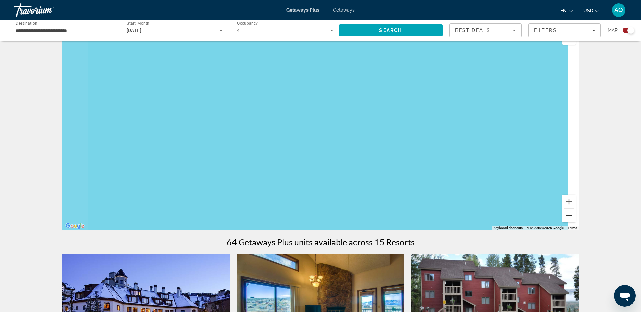
click at [568, 216] on button "Zoom out" at bounding box center [570, 216] width 14 height 14
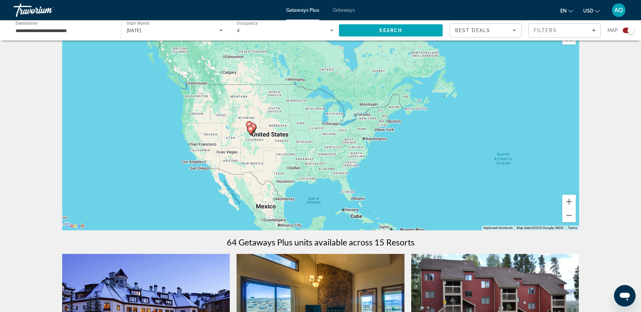
drag, startPoint x: 183, startPoint y: 132, endPoint x: 308, endPoint y: 174, distance: 132.7
click at [308, 174] on div "To activate drag with keyboard, press Alt + Enter. Once in keyboard drag state,…" at bounding box center [320, 129] width 517 height 203
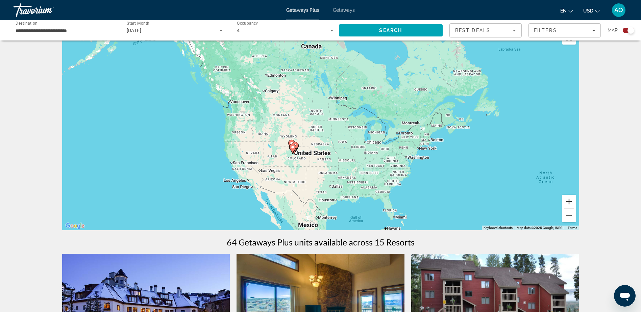
click at [569, 201] on button "Zoom in" at bounding box center [570, 202] width 14 height 14
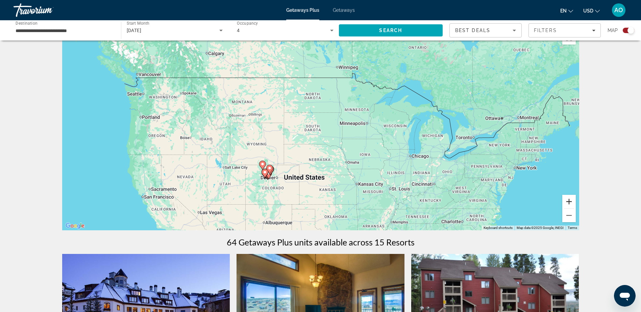
click at [569, 201] on button "Zoom in" at bounding box center [570, 202] width 14 height 14
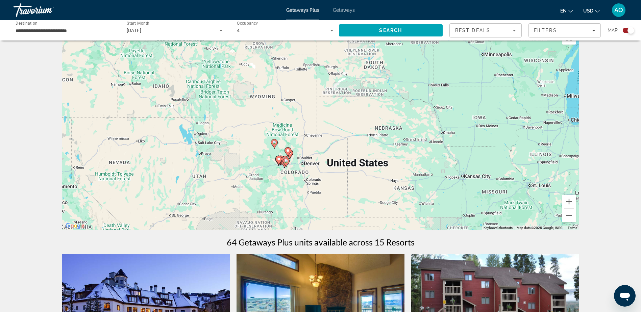
drag, startPoint x: 282, startPoint y: 185, endPoint x: 356, endPoint y: 115, distance: 102.6
click at [356, 115] on div "To activate drag with keyboard, press Alt + Enter. Once in keyboard drag state,…" at bounding box center [320, 129] width 517 height 203
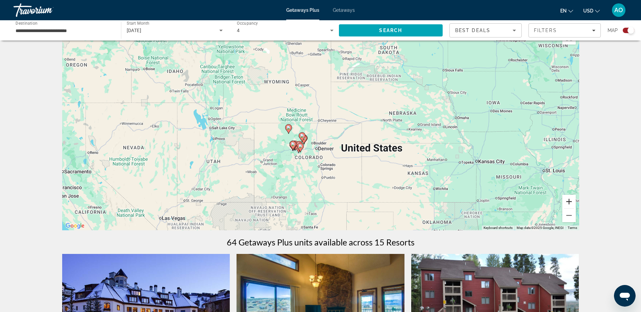
click at [573, 200] on button "Zoom in" at bounding box center [570, 202] width 14 height 14
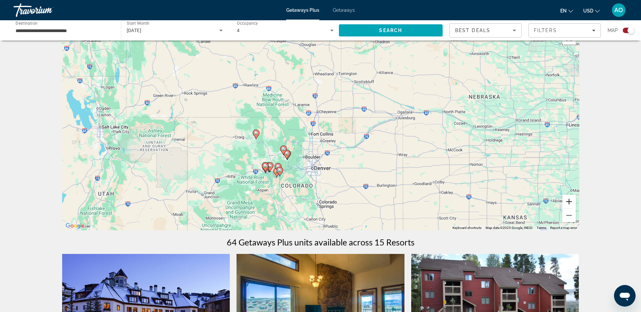
click at [573, 200] on button "Zoom in" at bounding box center [570, 202] width 14 height 14
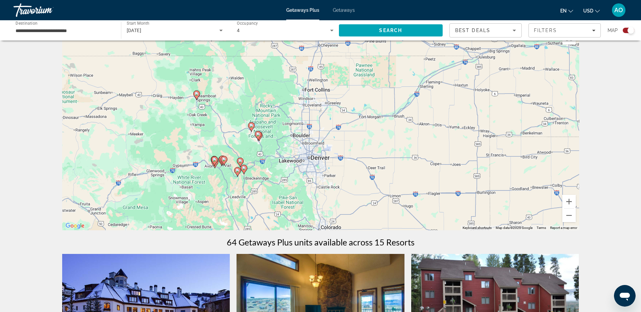
drag, startPoint x: 330, startPoint y: 202, endPoint x: 334, endPoint y: 146, distance: 56.0
click at [334, 146] on div "To activate drag with keyboard, press Alt + Enter. Once in keyboard drag state,…" at bounding box center [320, 129] width 517 height 203
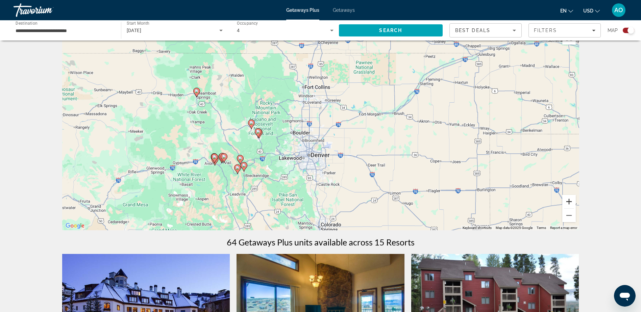
click at [568, 202] on button "Zoom in" at bounding box center [570, 202] width 14 height 14
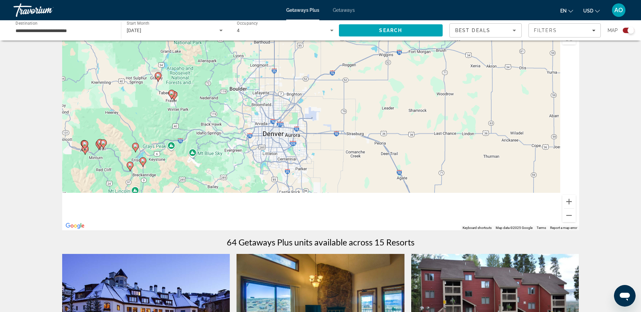
drag, startPoint x: 391, startPoint y: 190, endPoint x: 352, endPoint y: 111, distance: 88.6
click at [352, 111] on div "To activate drag with keyboard, press Alt + Enter. Once in keyboard drag state,…" at bounding box center [320, 129] width 517 height 203
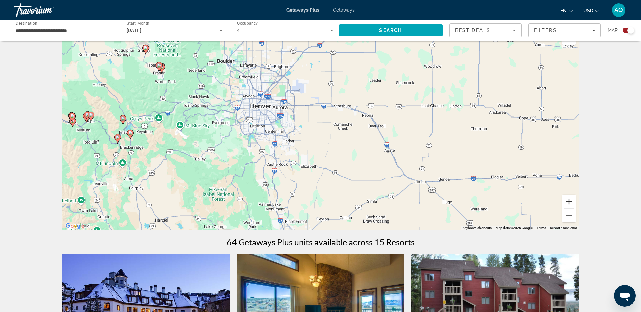
click at [567, 204] on button "Zoom in" at bounding box center [570, 202] width 14 height 14
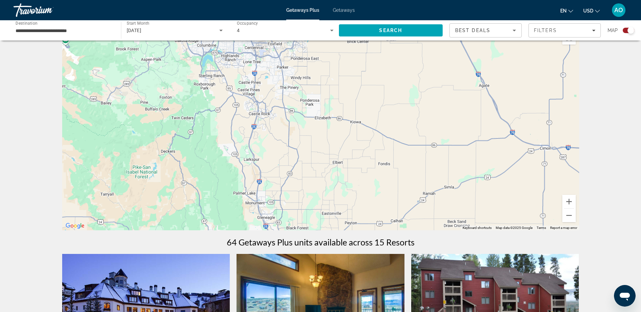
drag, startPoint x: 311, startPoint y: 207, endPoint x: 338, endPoint y: 118, distance: 93.5
click at [338, 118] on div "To activate drag with keyboard, press Alt + Enter. Once in keyboard drag state,…" at bounding box center [320, 129] width 517 height 203
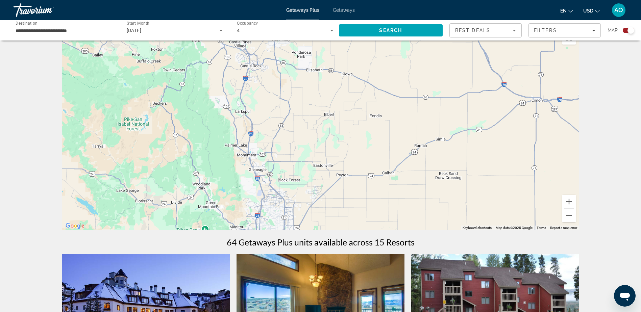
drag, startPoint x: 317, startPoint y: 138, endPoint x: 312, endPoint y: 49, distance: 89.4
click at [312, 49] on div "To activate drag with keyboard, press Alt + Enter. Once in keyboard drag state,…" at bounding box center [320, 129] width 517 height 203
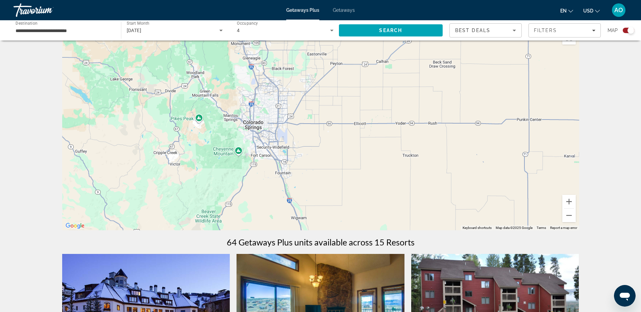
drag, startPoint x: 296, startPoint y: 94, endPoint x: 278, endPoint y: 25, distance: 70.8
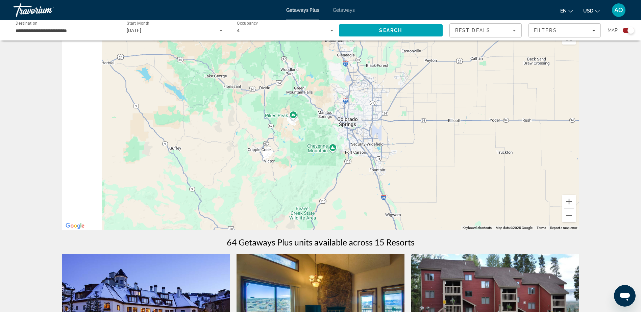
drag, startPoint x: 157, startPoint y: 69, endPoint x: 287, endPoint y: 140, distance: 148.2
click at [287, 140] on div "Main content" at bounding box center [320, 129] width 517 height 203
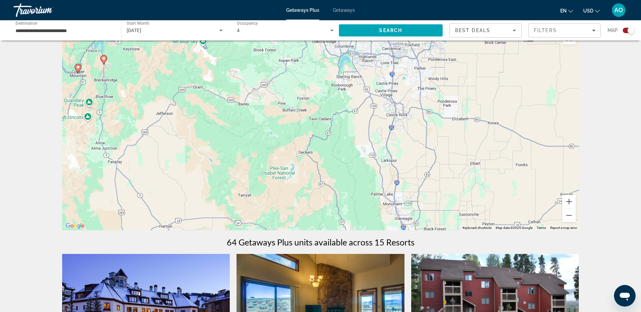
drag, startPoint x: 207, startPoint y: 173, endPoint x: 207, endPoint y: 187, distance: 14.5
click at [207, 187] on div "To activate drag with keyboard, press Alt + Enter. Once in keyboard drag state,…" at bounding box center [320, 129] width 517 height 203
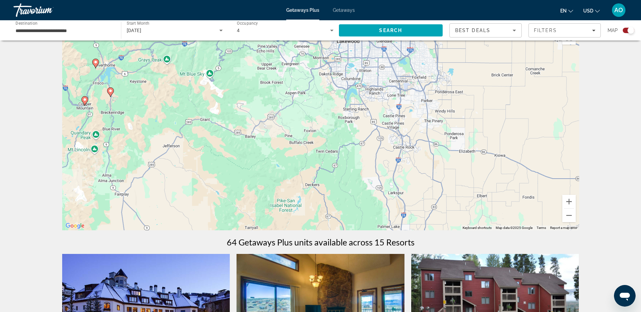
drag, startPoint x: 162, startPoint y: 147, endPoint x: 198, endPoint y: 204, distance: 66.9
click at [198, 204] on div "To activate drag with keyboard, press Alt + Enter. Once in keyboard drag state,…" at bounding box center [320, 129] width 517 height 203
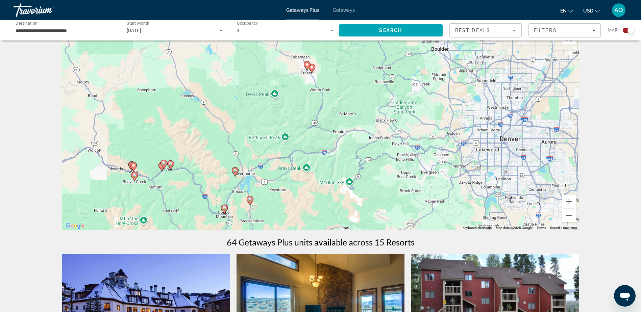
drag, startPoint x: 166, startPoint y: 143, endPoint x: 258, endPoint y: 188, distance: 102.2
click at [258, 188] on div "To activate drag with keyboard, press Alt + Enter. Once in keyboard drag state,…" at bounding box center [320, 129] width 517 height 203
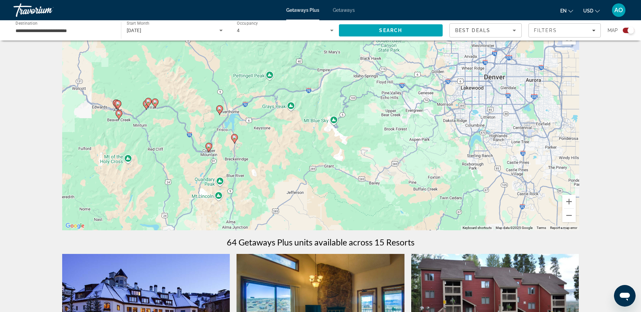
drag, startPoint x: 328, startPoint y: 133, endPoint x: 309, endPoint y: 65, distance: 70.9
click at [311, 68] on div "To activate drag with keyboard, press Alt + Enter. Once in keyboard drag state,…" at bounding box center [320, 129] width 517 height 203
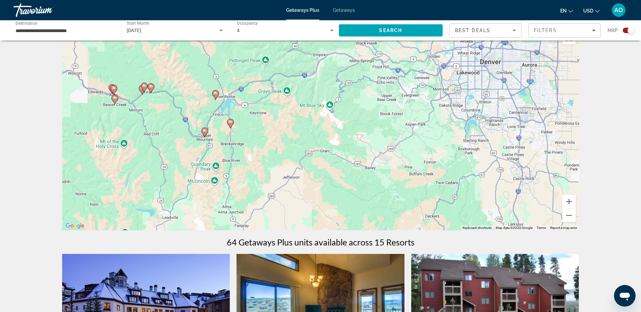
click at [230, 128] on gmp-advanced-marker "Main content" at bounding box center [230, 124] width 7 height 10
type input "**********"
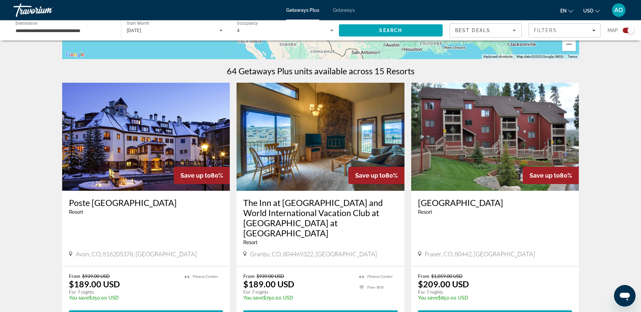
scroll to position [0, 0]
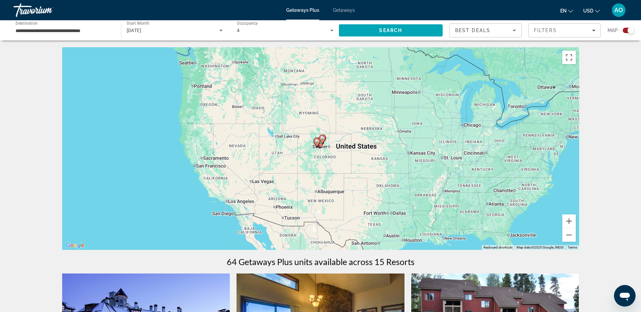
click at [343, 10] on span "Getaways" at bounding box center [344, 9] width 22 height 5
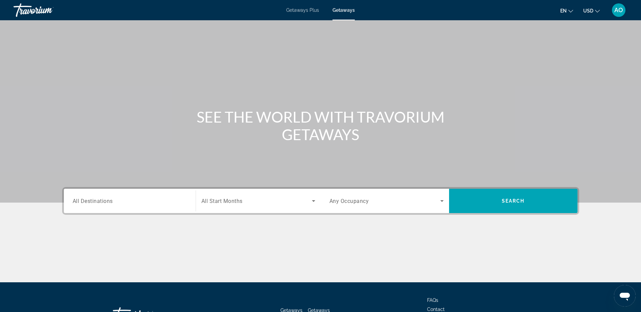
click at [134, 193] on div "Search widget" at bounding box center [130, 201] width 114 height 19
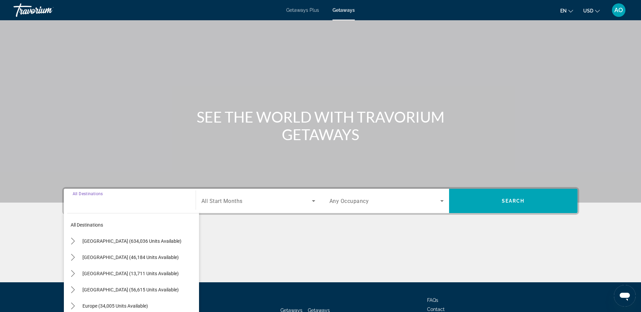
scroll to position [53, 0]
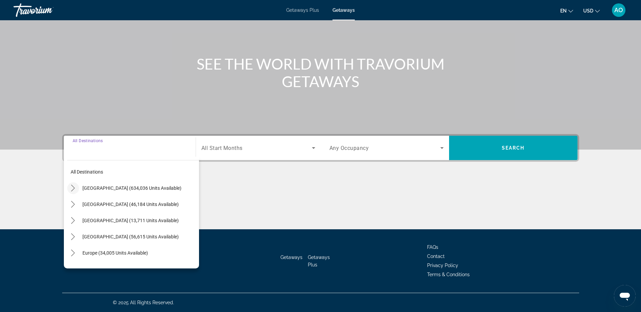
click at [72, 189] on icon "Toggle United States (634,036 units available) submenu" at bounding box center [73, 188] width 7 height 7
click at [77, 208] on icon "Toggle Colorado (36,153 units available) submenu" at bounding box center [79, 204] width 7 height 7
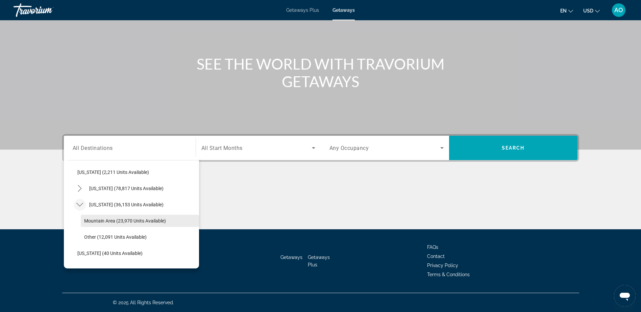
scroll to position [77, 0]
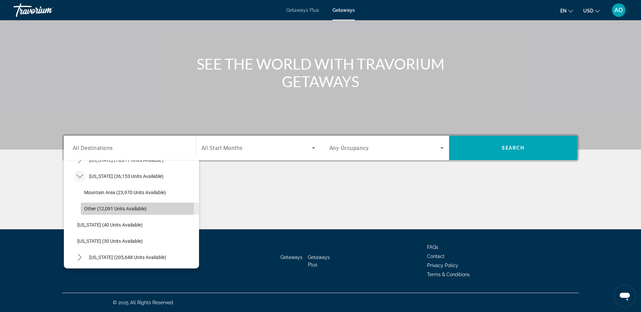
click at [107, 208] on span "Other (12,091 units available)" at bounding box center [115, 208] width 63 height 5
type input "**********"
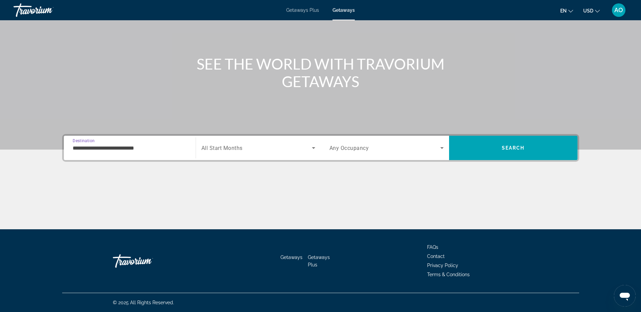
click at [246, 150] on span "Search widget" at bounding box center [256, 148] width 111 height 8
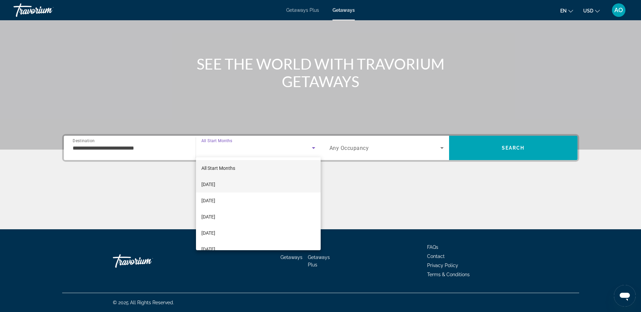
click at [215, 181] on span "[DATE]" at bounding box center [208, 185] width 14 height 8
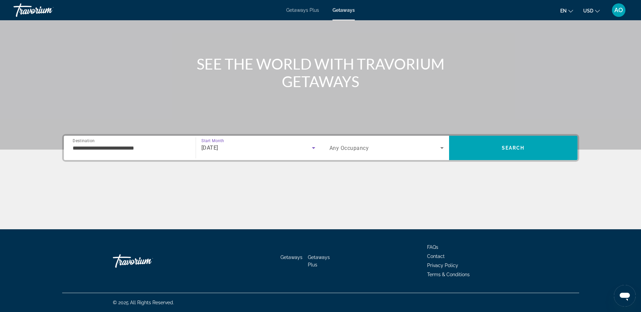
click at [375, 150] on span "Search widget" at bounding box center [385, 148] width 111 height 8
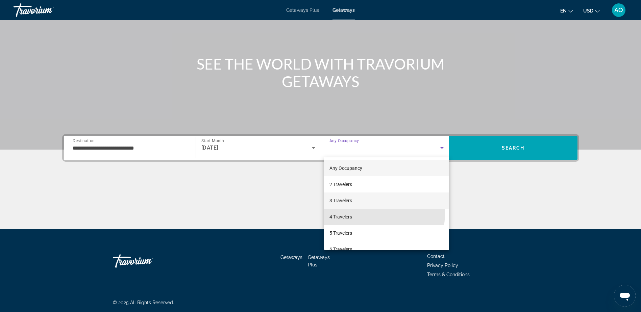
drag, startPoint x: 349, startPoint y: 212, endPoint x: 357, endPoint y: 204, distance: 12.0
click at [357, 204] on div "Any Occupancy 2 Travelers 3 Travelers 4 Travelers 5 Travelers 6 Travelers 7 Tra…" at bounding box center [386, 204] width 125 height 93
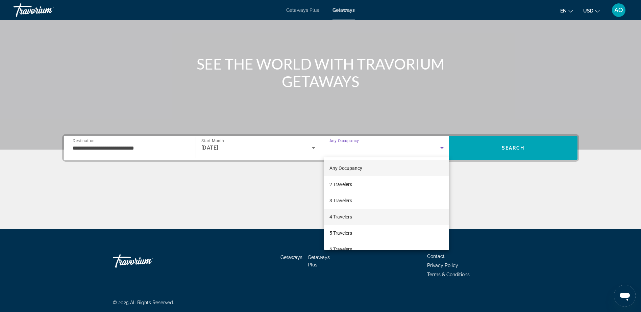
click at [339, 221] on span "4 Travelers" at bounding box center [341, 217] width 23 height 8
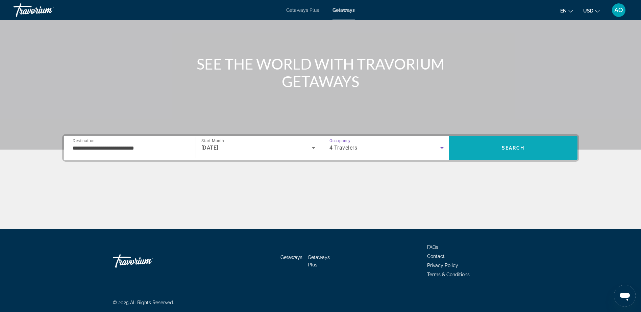
click at [526, 143] on span "Search" at bounding box center [513, 148] width 128 height 16
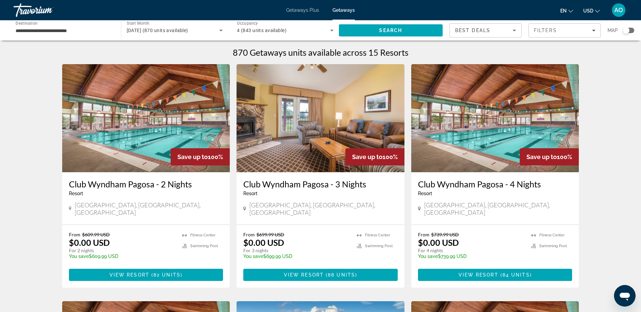
click at [627, 30] on div "Search widget" at bounding box center [626, 30] width 7 height 7
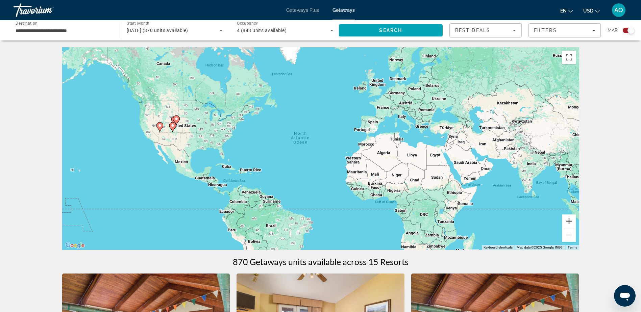
click at [570, 220] on button "Zoom in" at bounding box center [570, 222] width 14 height 14
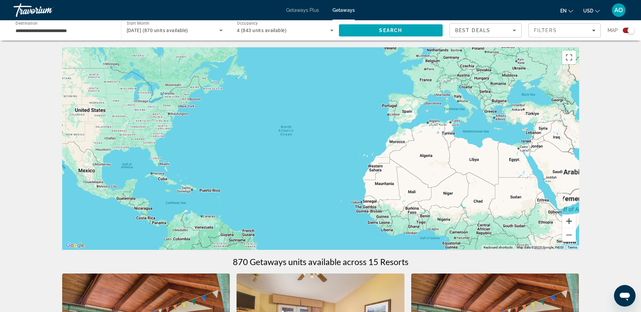
click at [570, 220] on button "Zoom in" at bounding box center [570, 222] width 14 height 14
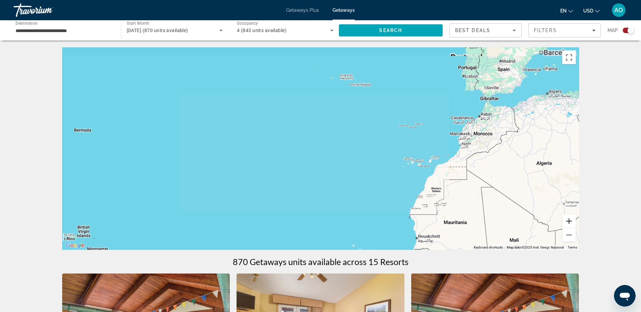
click at [570, 220] on button "Zoom in" at bounding box center [570, 222] width 14 height 14
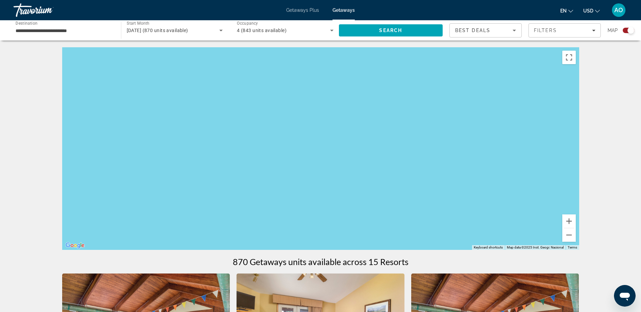
drag, startPoint x: 230, startPoint y: 183, endPoint x: 548, endPoint y: 194, distance: 318.3
click at [548, 194] on div "Main content" at bounding box center [320, 148] width 517 height 203
drag, startPoint x: 312, startPoint y: 170, endPoint x: 583, endPoint y: 187, distance: 271.3
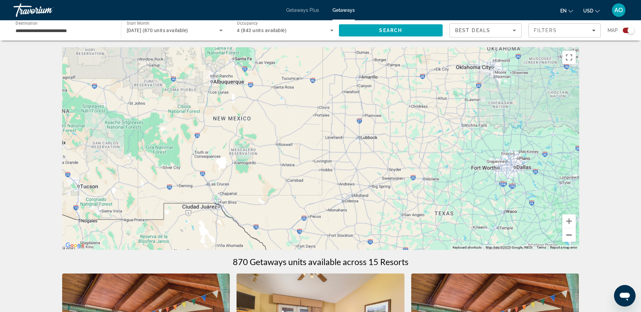
click at [566, 233] on button "Zoom out" at bounding box center [570, 236] width 14 height 14
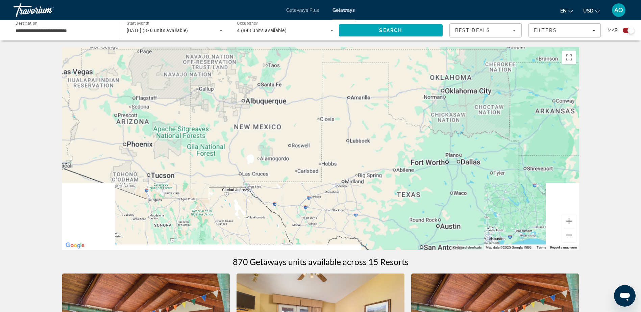
click at [566, 233] on button "Zoom out" at bounding box center [570, 236] width 14 height 14
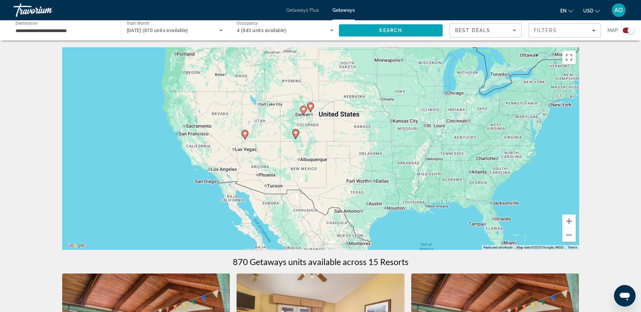
drag, startPoint x: 325, startPoint y: 135, endPoint x: 341, endPoint y: 204, distance: 70.8
click at [341, 204] on div "To activate drag with keyboard, press Alt + Enter. Once in keyboard drag state,…" at bounding box center [320, 148] width 517 height 203
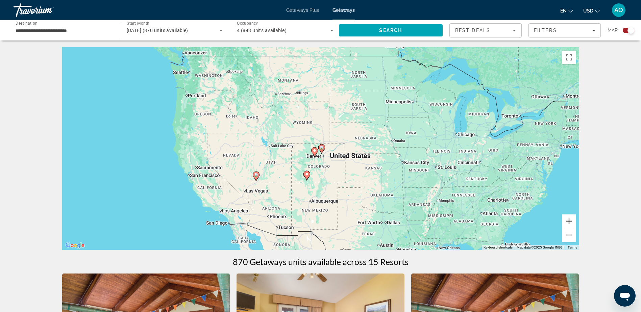
click at [571, 221] on button "Zoom in" at bounding box center [570, 222] width 14 height 14
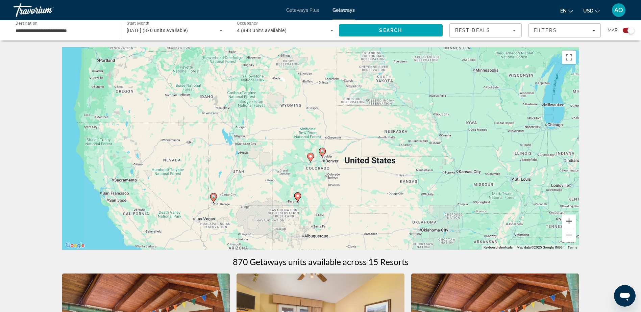
click at [571, 221] on button "Zoom in" at bounding box center [570, 222] width 14 height 14
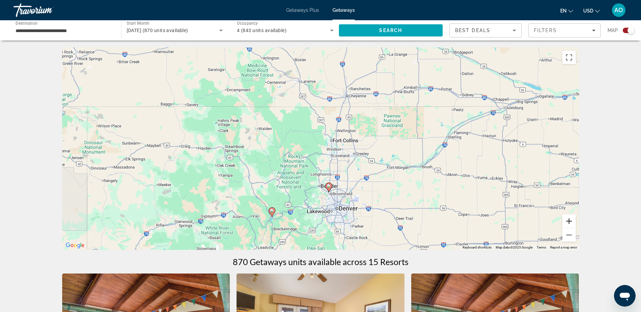
click at [572, 221] on button "Zoom in" at bounding box center [570, 222] width 14 height 14
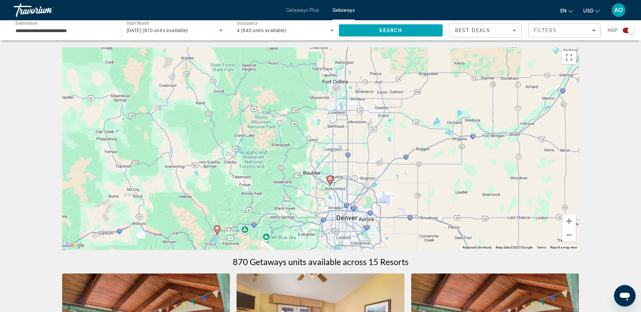
drag, startPoint x: 377, startPoint y: 215, endPoint x: 375, endPoint y: 108, distance: 106.9
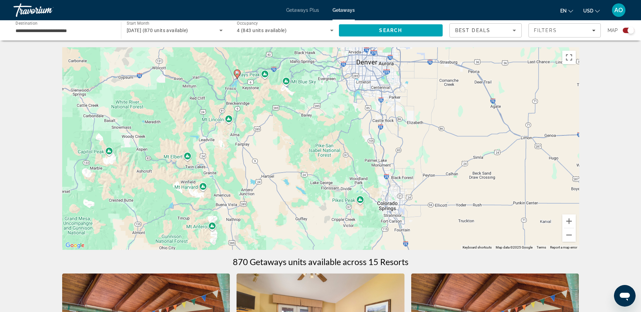
drag, startPoint x: 349, startPoint y: 185, endPoint x: 364, endPoint y: 99, distance: 87.5
click at [364, 99] on div "To activate drag with keyboard, press Alt + Enter. Once in keyboard drag state,…" at bounding box center [320, 148] width 517 height 203
click at [571, 242] on button "Zoom out" at bounding box center [570, 236] width 14 height 14
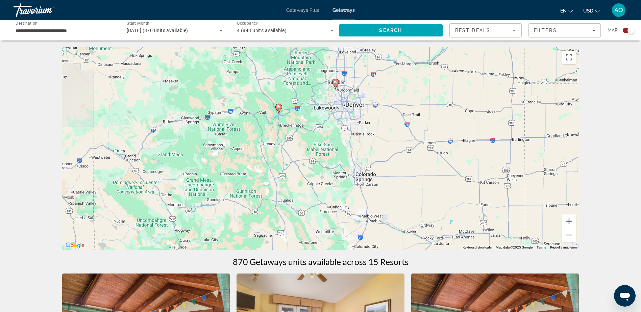
click at [568, 220] on button "Zoom in" at bounding box center [570, 222] width 14 height 14
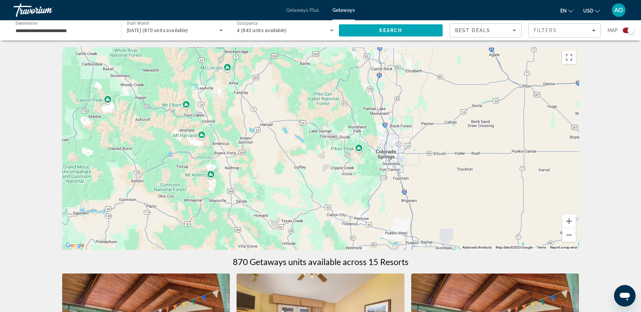
drag, startPoint x: 435, startPoint y: 188, endPoint x: 441, endPoint y: 87, distance: 101.9
click at [441, 87] on div "To activate drag with keyboard, press Alt + Enter. Once in keyboard drag state,…" at bounding box center [320, 148] width 517 height 203
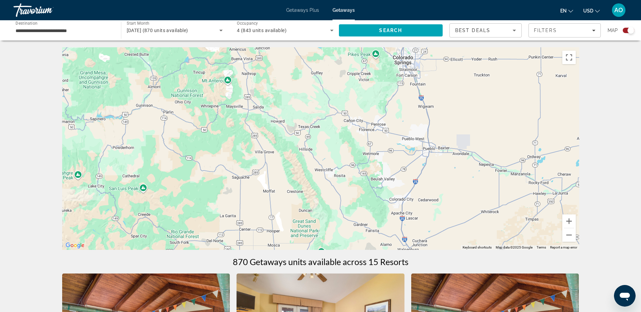
drag, startPoint x: 439, startPoint y: 92, endPoint x: 400, endPoint y: 181, distance: 97.3
click at [400, 181] on div "Main content" at bounding box center [320, 148] width 517 height 203
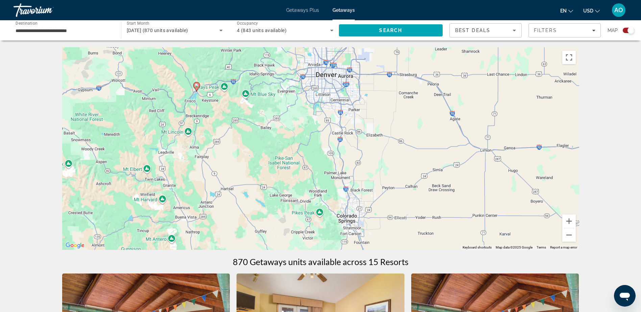
drag, startPoint x: 368, startPoint y: 167, endPoint x: 368, endPoint y: 181, distance: 14.5
click at [368, 181] on div "To activate drag with keyboard, press Alt + Enter. Once in keyboard drag state,…" at bounding box center [320, 148] width 517 height 203
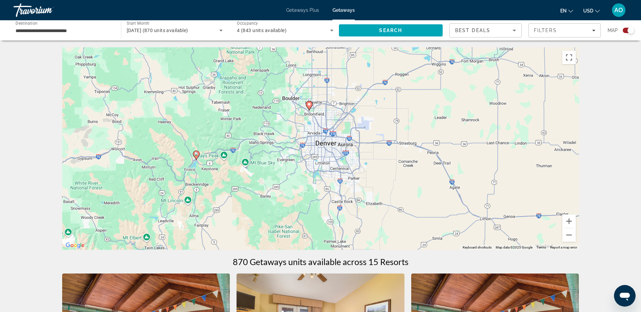
drag, startPoint x: 341, startPoint y: 116, endPoint x: 341, endPoint y: 184, distance: 67.9
click at [341, 184] on div "To activate drag with keyboard, press Alt + Enter. Once in keyboard drag state,…" at bounding box center [320, 148] width 517 height 203
click at [310, 104] on image "Main content" at bounding box center [309, 106] width 4 height 4
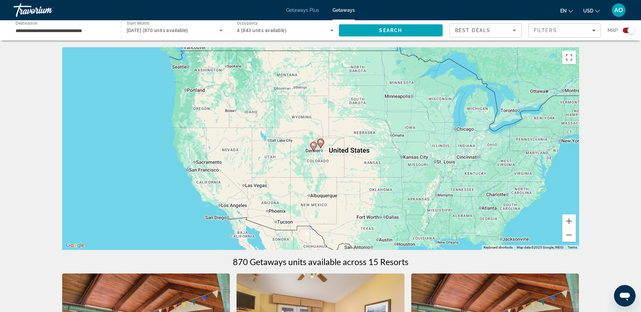
click at [323, 138] on div "To navigate, press the arrow keys. To activate drag with keyboard, press Alt + …" at bounding box center [320, 148] width 517 height 203
click at [322, 142] on image "Main content" at bounding box center [321, 142] width 4 height 4
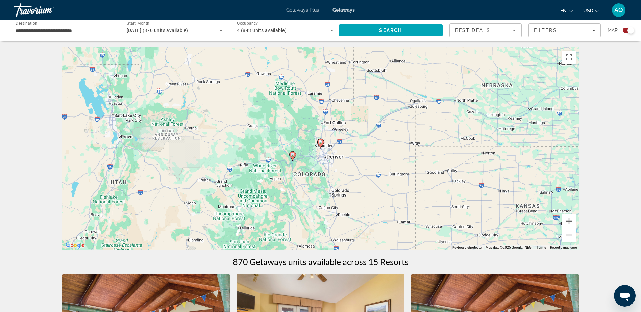
click at [322, 142] on image "Main content" at bounding box center [321, 142] width 4 height 4
type input "**********"
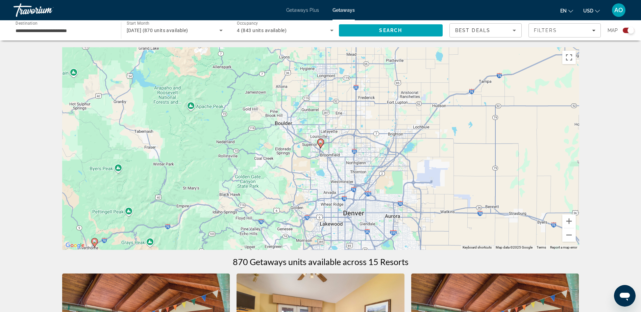
click at [322, 142] on image "Main content" at bounding box center [321, 142] width 4 height 4
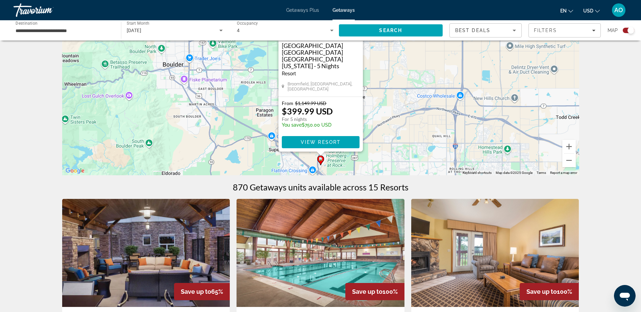
scroll to position [74, 0]
click at [321, 161] on image "Main content" at bounding box center [321, 160] width 4 height 4
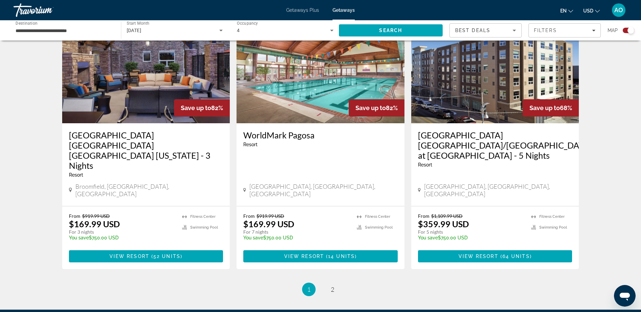
scroll to position [1021, 0]
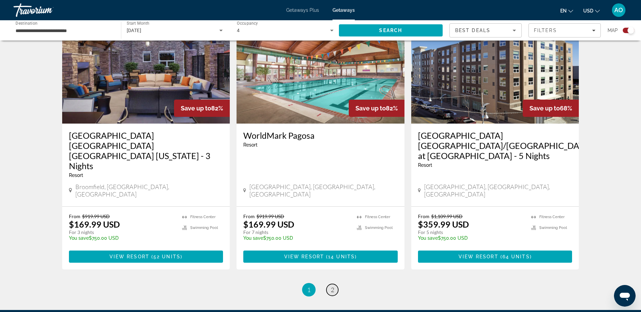
click at [333, 286] on span "2" at bounding box center [332, 289] width 3 height 7
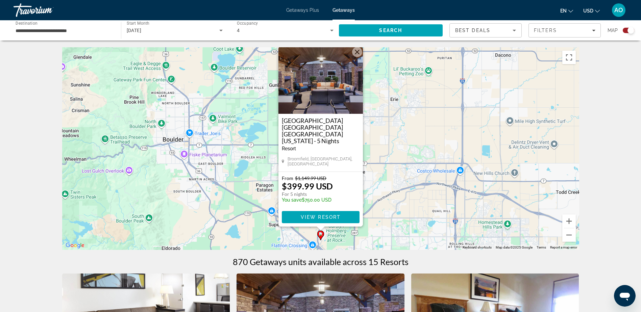
click at [597, 206] on div "← Move left → Move right ↑ Move up ↓ Move down + Zoom in - Zoom out Home Jump l…" at bounding box center [320, 296] width 641 height 498
click at [569, 235] on button "Zoom out" at bounding box center [570, 236] width 14 height 14
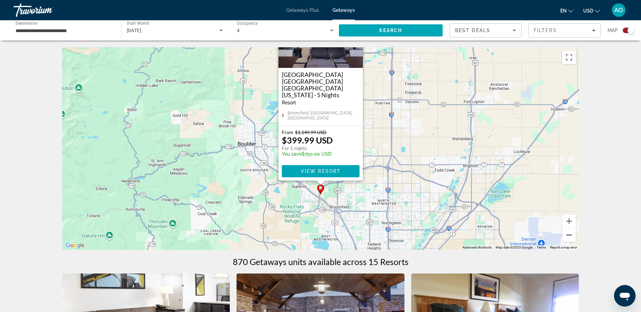
click at [569, 235] on button "Zoom out" at bounding box center [570, 236] width 14 height 14
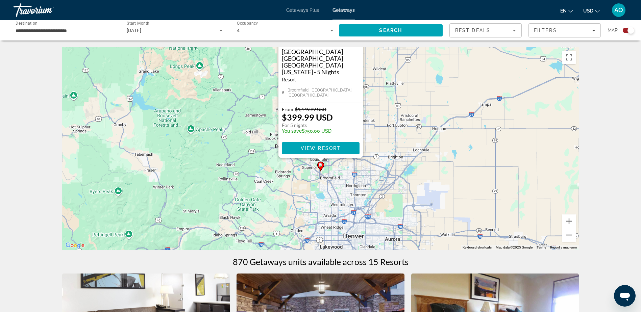
click at [569, 235] on button "Zoom out" at bounding box center [570, 236] width 14 height 14
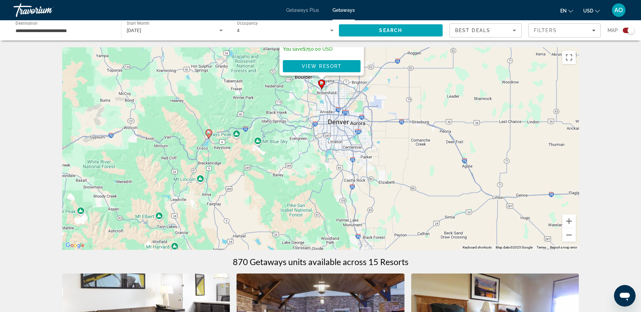
drag, startPoint x: 403, startPoint y: 219, endPoint x: 405, endPoint y: 123, distance: 96.4
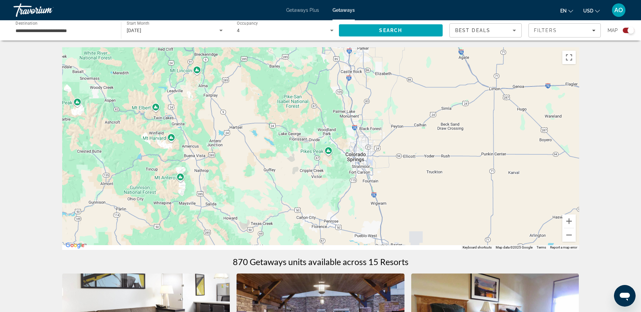
drag, startPoint x: 398, startPoint y: 205, endPoint x: 385, endPoint y: 91, distance: 114.7
click at [385, 91] on div "To activate drag with keyboard, press Alt + Enter. Once in keyboard drag state,…" at bounding box center [320, 148] width 517 height 203
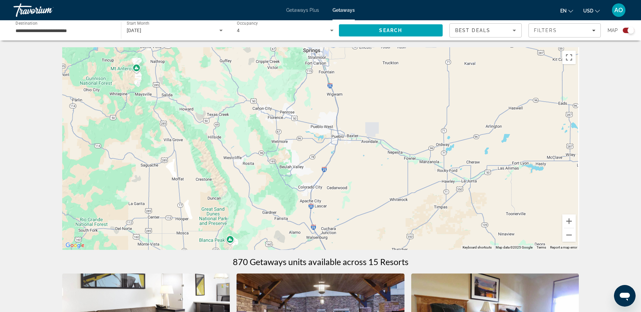
drag, startPoint x: 378, startPoint y: 123, endPoint x: 336, endPoint y: 61, distance: 74.3
click at [336, 61] on div "To activate drag with keyboard, press Alt + Enter. Once in keyboard drag state,…" at bounding box center [320, 148] width 517 height 203
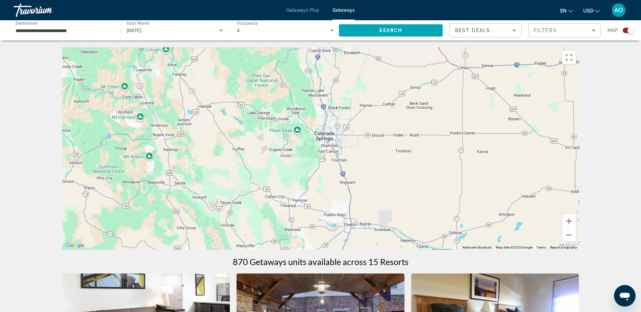
drag, startPoint x: 350, startPoint y: 56, endPoint x: 384, endPoint y: 184, distance: 131.9
click at [384, 184] on div "To activate drag with keyboard, press Alt + Enter. Once in keyboard drag state,…" at bounding box center [320, 148] width 517 height 203
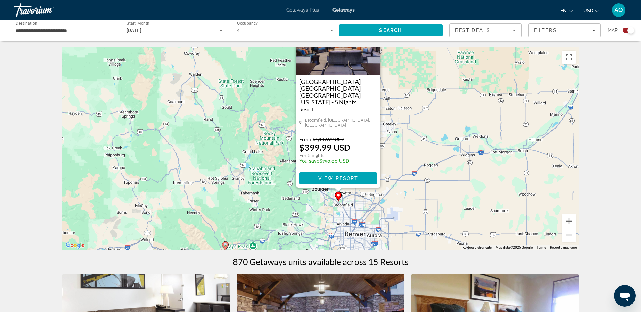
drag, startPoint x: 405, startPoint y: 213, endPoint x: 427, endPoint y: 123, distance: 92.0
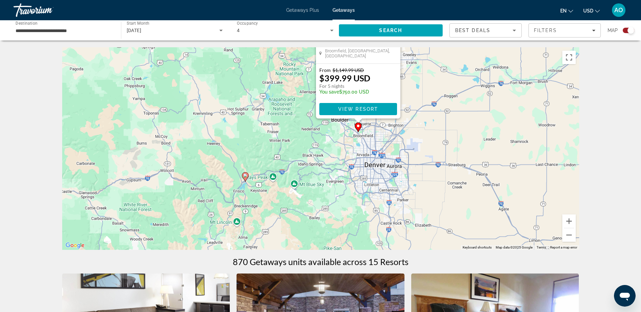
click at [246, 176] on image "Main content" at bounding box center [245, 176] width 4 height 4
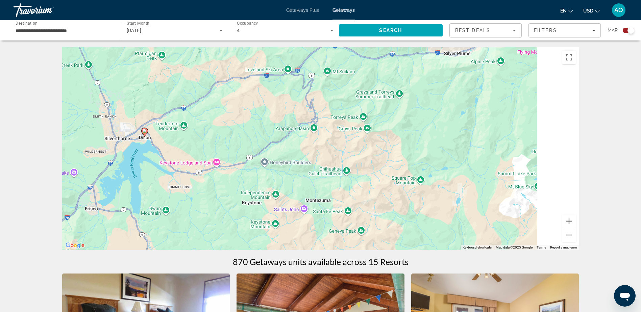
drag, startPoint x: 470, startPoint y: 159, endPoint x: 267, endPoint y: 146, distance: 203.2
click at [267, 146] on div "To activate drag with keyboard, press Alt + Enter. Once in keyboard drag state,…" at bounding box center [320, 148] width 517 height 203
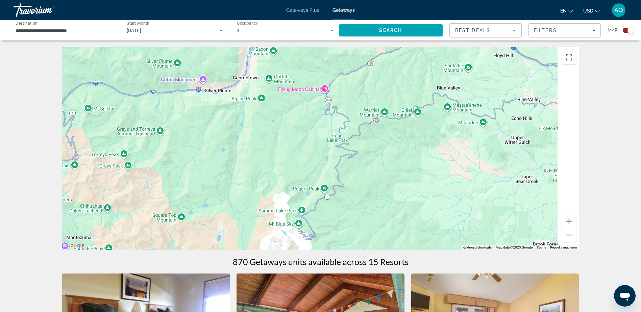
drag, startPoint x: 376, startPoint y: 126, endPoint x: 186, endPoint y: 166, distance: 194.1
click at [186, 166] on div "To activate drag with keyboard, press Alt + Enter. Once in keyboard drag state,…" at bounding box center [320, 148] width 517 height 203
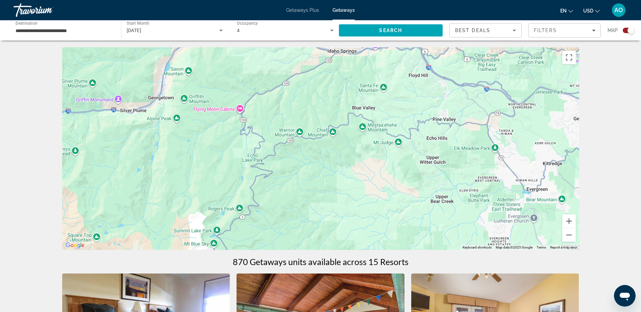
drag, startPoint x: 296, startPoint y: 121, endPoint x: 223, endPoint y: 199, distance: 106.9
click at [223, 199] on div "Main content" at bounding box center [320, 148] width 517 height 203
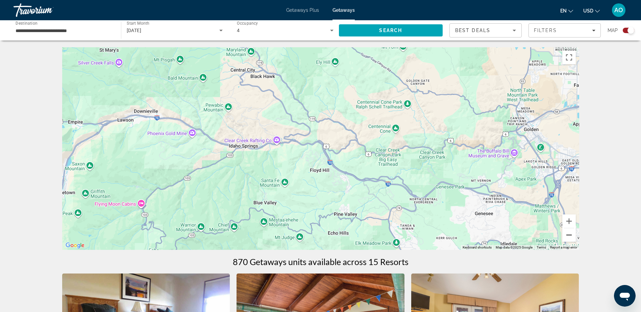
click at [573, 235] on button "Zoom out" at bounding box center [570, 236] width 14 height 14
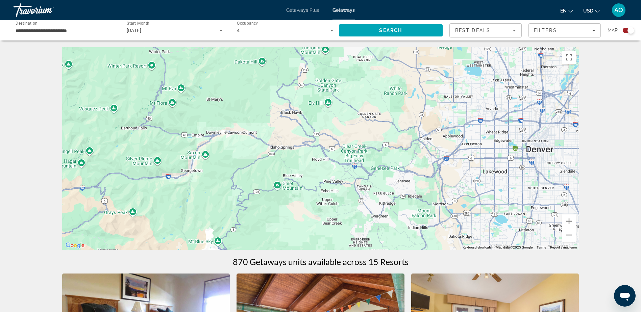
click at [573, 235] on button "Zoom out" at bounding box center [570, 236] width 14 height 14
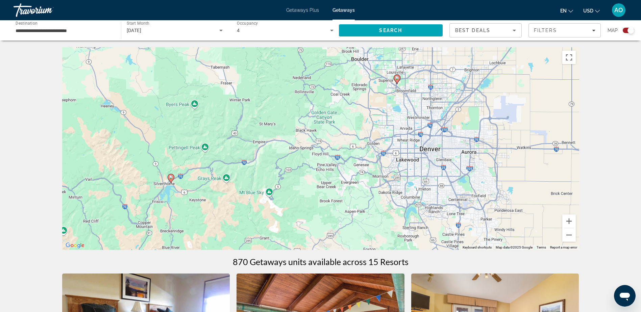
click at [398, 80] on image "Main content" at bounding box center [397, 78] width 4 height 4
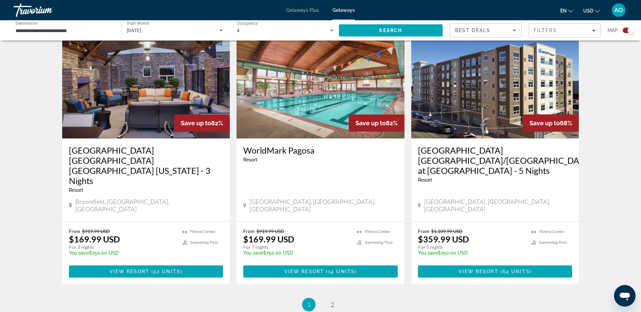
scroll to position [1008, 0]
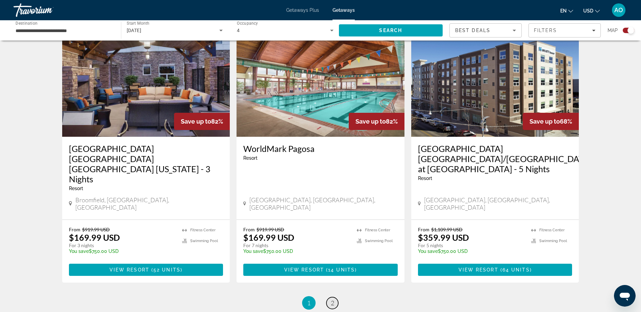
click at [333, 300] on span "2" at bounding box center [332, 303] width 3 height 7
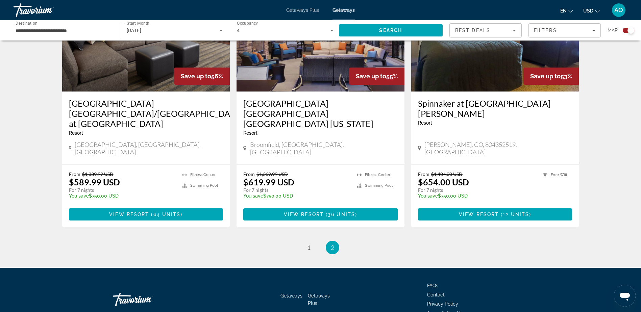
scroll to position [291, 0]
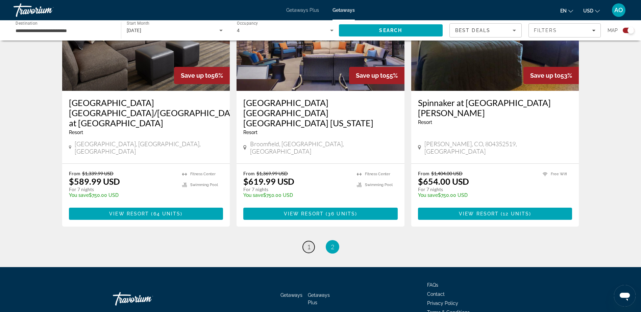
click at [314, 241] on link "page 1" at bounding box center [309, 247] width 12 height 12
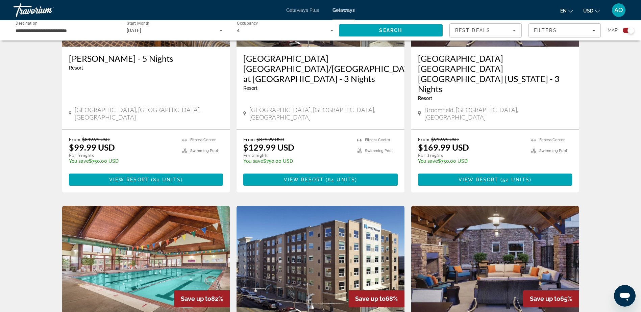
scroll to position [755, 0]
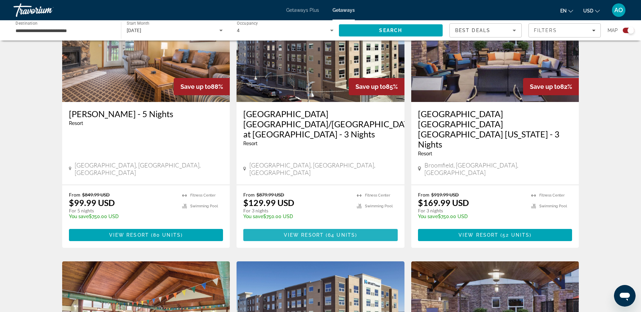
click at [315, 233] on span "View Resort" at bounding box center [304, 235] width 40 height 5
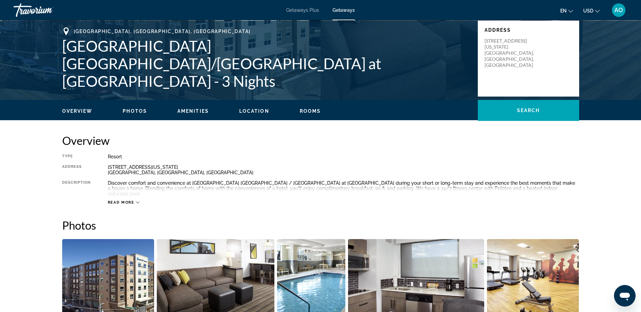
scroll to position [123, 0]
click at [124, 200] on span "Read more" at bounding box center [121, 202] width 27 height 4
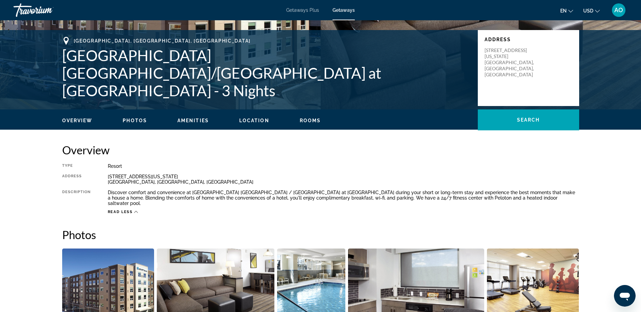
scroll to position [0, 0]
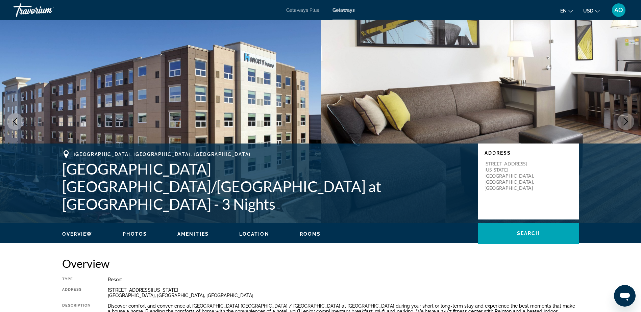
click at [45, 15] on div "Travorium" at bounding box center [48, 10] width 68 height 18
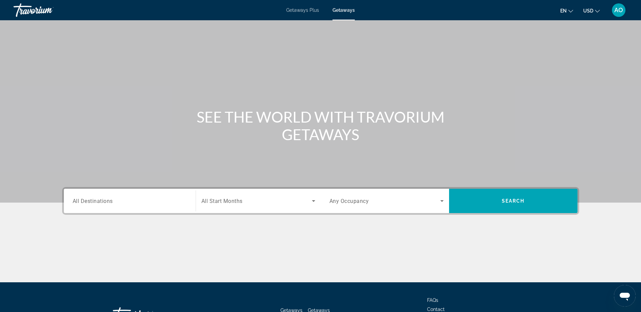
click at [591, 12] on span "USD" at bounding box center [588, 10] width 10 height 5
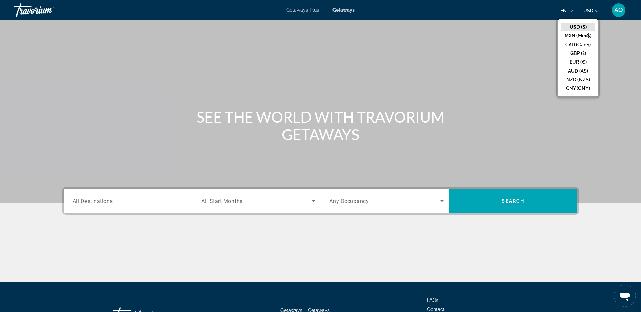
click at [591, 12] on span "USD" at bounding box center [588, 10] width 10 height 5
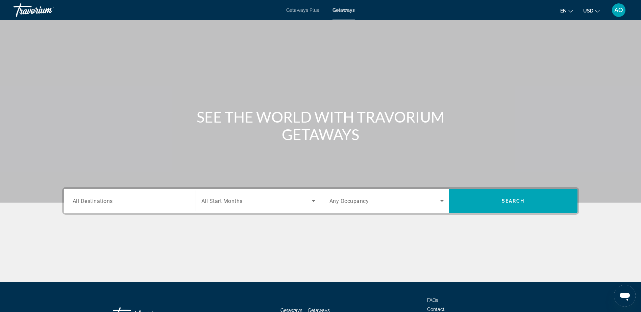
click at [623, 13] on span "AO" at bounding box center [619, 10] width 9 height 7
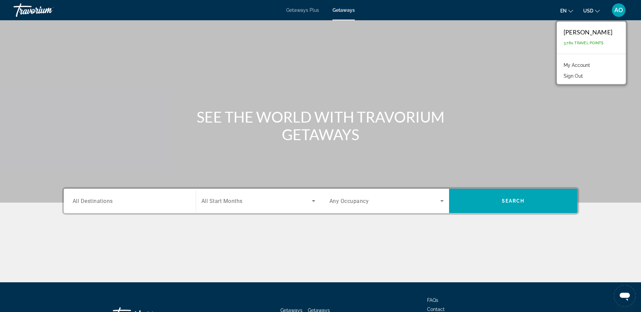
click at [306, 13] on div "Getaways Plus Getaways en English Español Français Italiano Português русский U…" at bounding box center [320, 10] width 641 height 18
